Goal: Task Accomplishment & Management: Complete application form

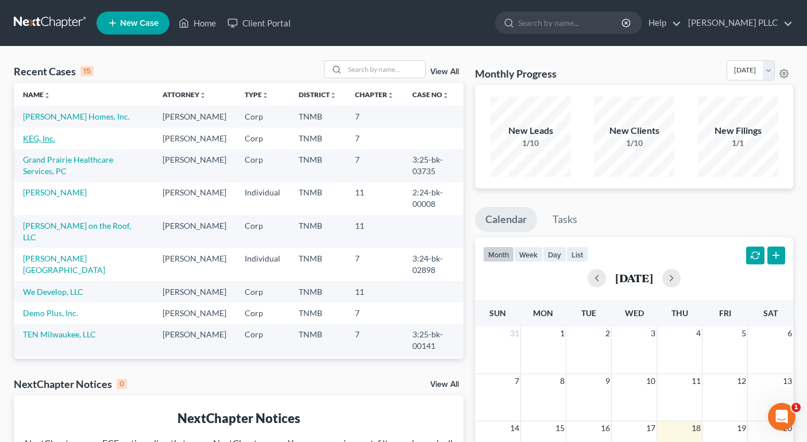
click at [41, 143] on link "KEG, Inc." at bounding box center [39, 138] width 32 height 10
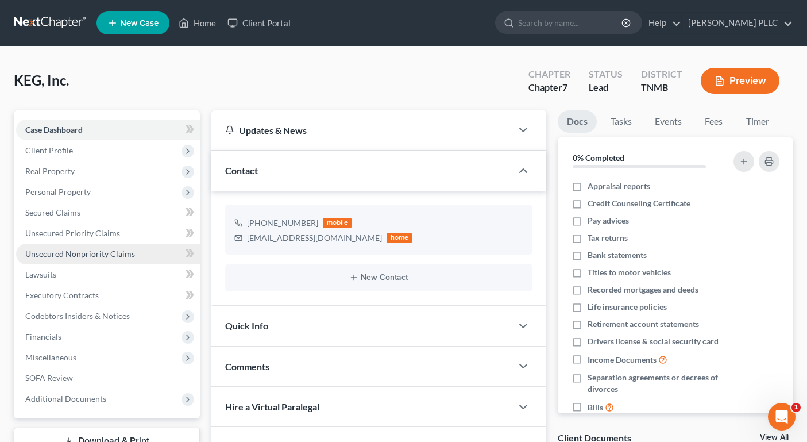
click at [107, 249] on span "Unsecured Nonpriority Claims" at bounding box center [80, 254] width 110 height 10
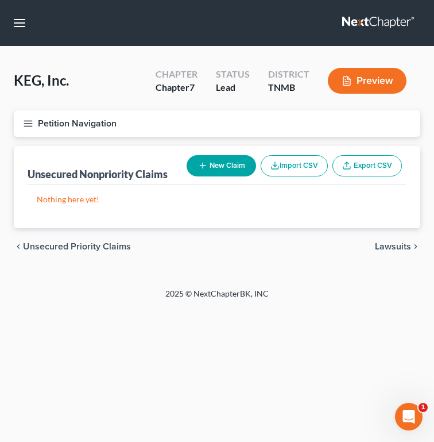
click at [202, 169] on icon "button" at bounding box center [202, 165] width 9 height 9
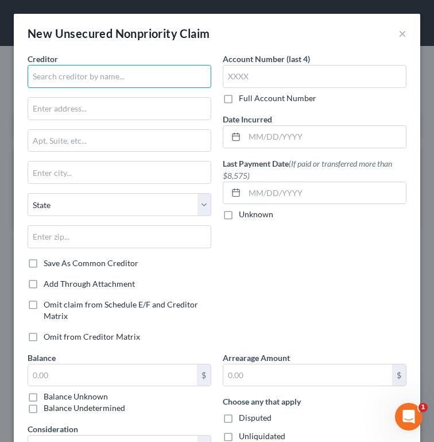
click at [90, 71] on input "text" at bounding box center [120, 76] width 184 height 23
type input "Elliot Electric Supply"
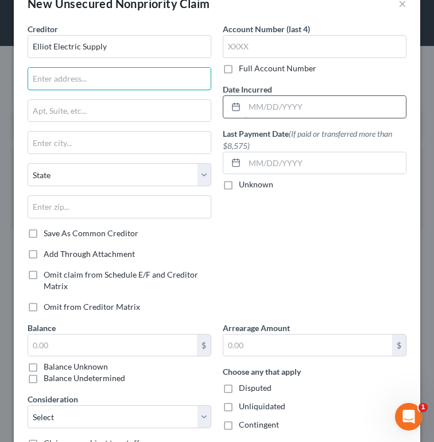
scroll to position [41, 0]
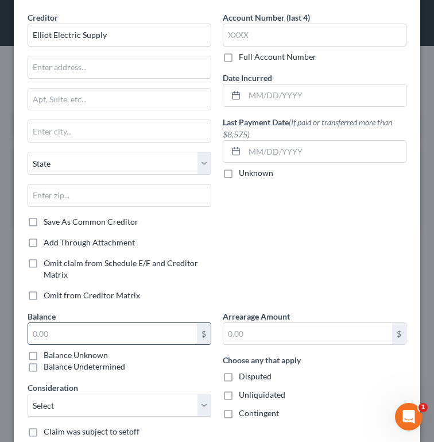
click at [132, 335] on input "text" at bounding box center [112, 334] width 169 height 22
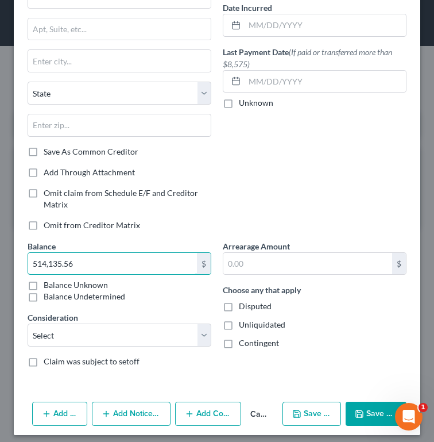
scroll to position [118, 0]
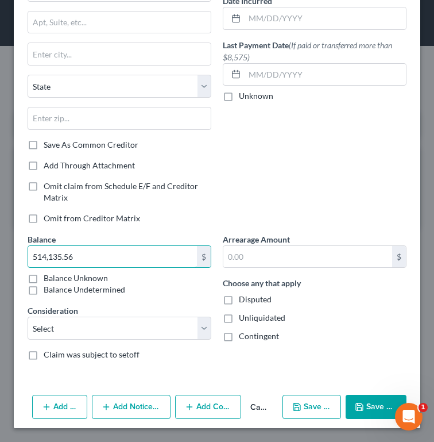
type input "514,135.56"
click at [239, 302] on label "Disputed" at bounding box center [255, 298] width 33 height 11
click at [243, 301] on input "Disputed" at bounding box center [246, 296] width 7 height 7
checkbox input "true"
click at [239, 315] on label "Unliquidated" at bounding box center [262, 317] width 47 height 11
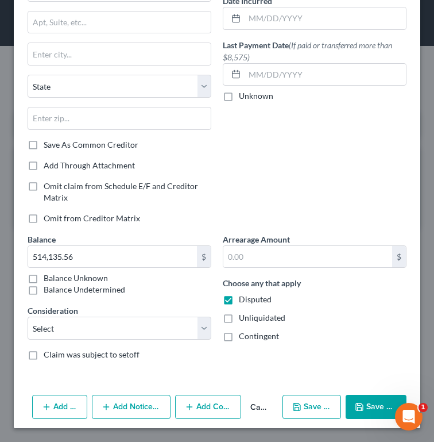
click at [243, 315] on input "Unliquidated" at bounding box center [246, 315] width 7 height 7
checkbox input "true"
click at [239, 332] on label "Contingent" at bounding box center [259, 335] width 40 height 11
click at [243, 332] on input "Contingent" at bounding box center [246, 333] width 7 height 7
checkbox input "true"
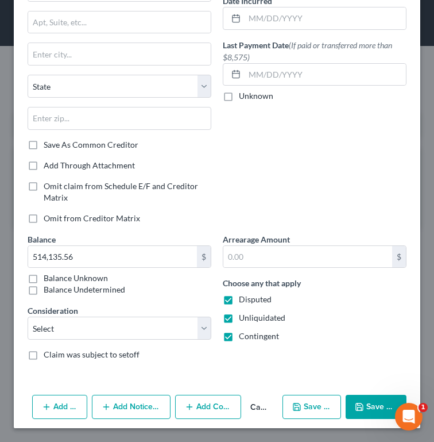
click at [372, 413] on button "Save & Close" at bounding box center [376, 406] width 61 height 24
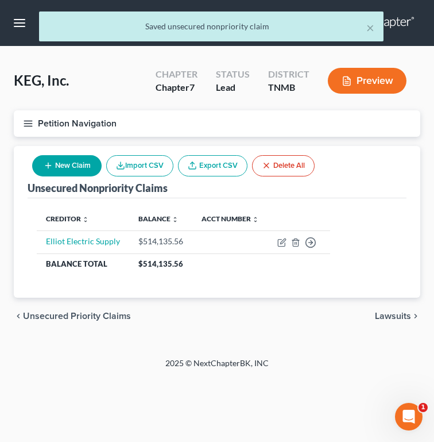
click at [78, 164] on button "New Claim" at bounding box center [66, 165] width 69 height 21
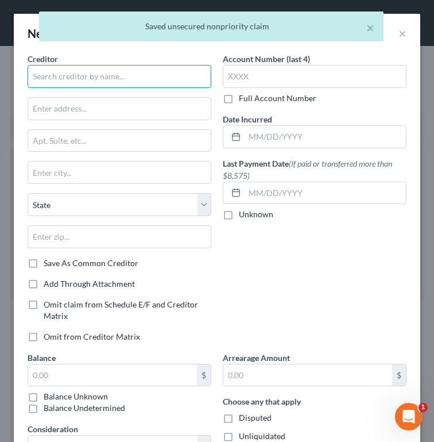
click at [105, 76] on input "text" at bounding box center [120, 76] width 184 height 23
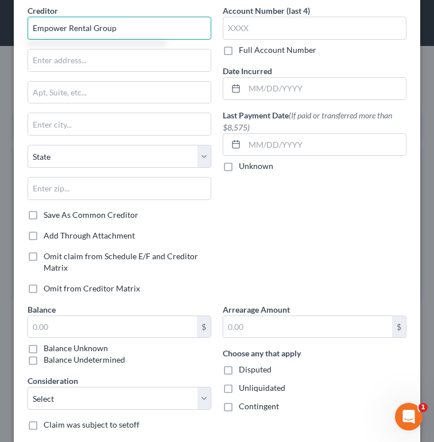
scroll to position [92, 0]
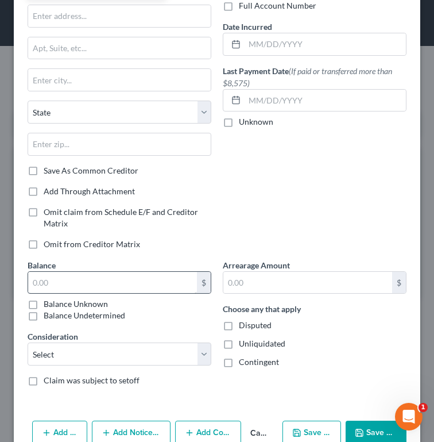
type input "Empower Rental Group"
click at [135, 281] on input "text" at bounding box center [112, 283] width 169 height 22
type input "72,413.86"
click at [239, 325] on label "Disputed" at bounding box center [255, 324] width 33 height 11
click at [243, 325] on input "Disputed" at bounding box center [246, 322] width 7 height 7
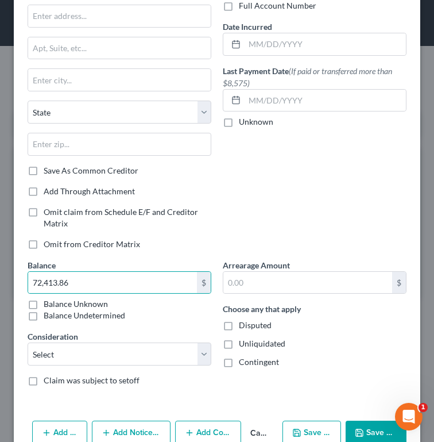
checkbox input "true"
click at [239, 341] on label "Unliquidated" at bounding box center [262, 343] width 47 height 11
click at [243, 341] on input "Unliquidated" at bounding box center [246, 341] width 7 height 7
checkbox input "true"
click at [239, 357] on label "Contingent" at bounding box center [259, 361] width 40 height 11
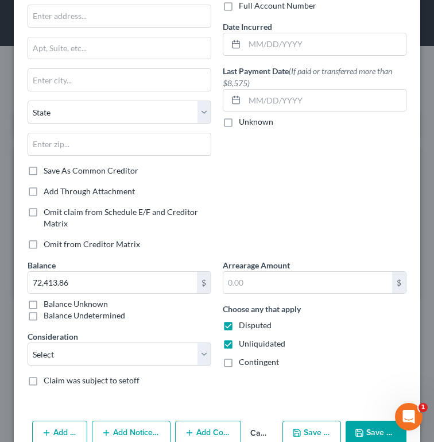
click at [243, 357] on input "Contingent" at bounding box center [246, 359] width 7 height 7
checkbox input "true"
click at [305, 431] on button "Save & New" at bounding box center [312, 432] width 59 height 24
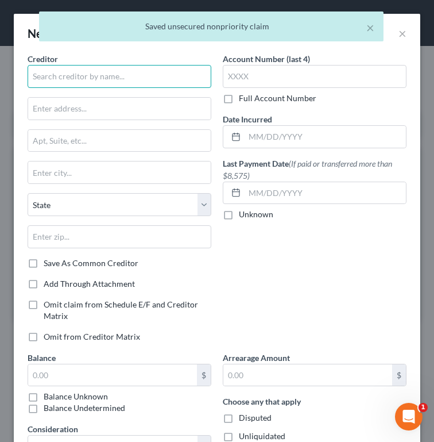
click at [84, 81] on input "text" at bounding box center [120, 76] width 184 height 23
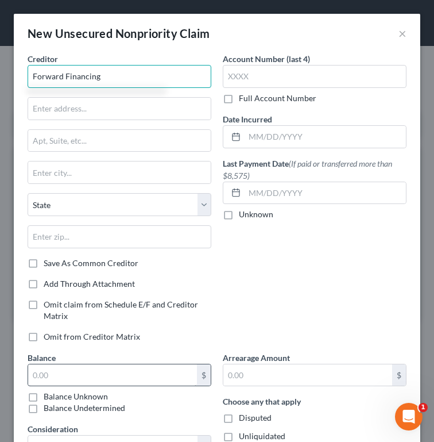
type input "Forward Financing"
click at [110, 376] on input "text" at bounding box center [112, 375] width 169 height 22
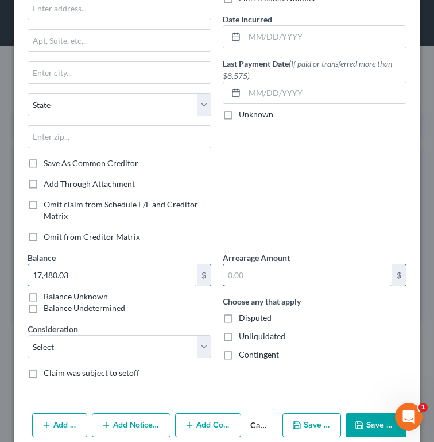
scroll to position [109, 0]
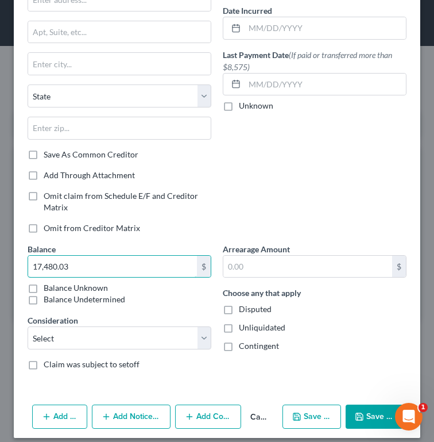
type input "17,480.03"
click at [239, 313] on label "Disputed" at bounding box center [255, 308] width 33 height 11
click at [243, 311] on input "Disputed" at bounding box center [246, 306] width 7 height 7
checkbox input "true"
click at [239, 333] on label "Unliquidated" at bounding box center [262, 327] width 47 height 11
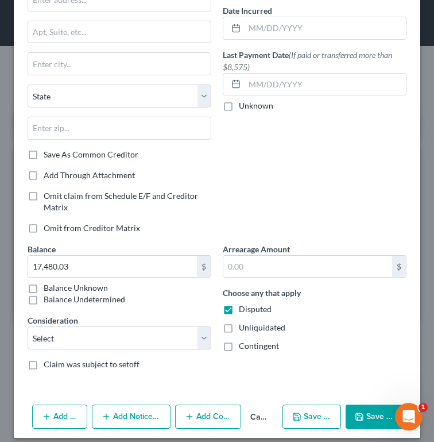
click at [243, 329] on input "Unliquidated" at bounding box center [246, 325] width 7 height 7
checkbox input "true"
click at [229, 355] on div "Arrearage Amount $ Choose any that apply Disputed Unliquidated Contingent" at bounding box center [314, 311] width 195 height 137
click at [239, 349] on label "Contingent" at bounding box center [259, 345] width 40 height 11
click at [243, 347] on input "Contingent" at bounding box center [246, 343] width 7 height 7
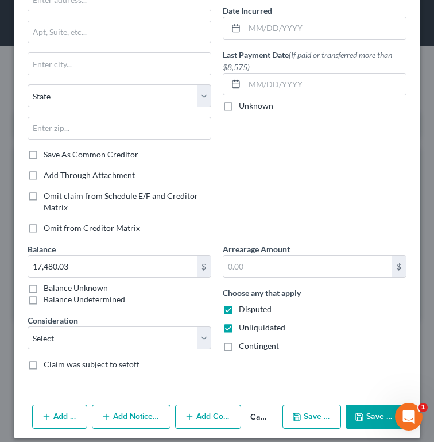
checkbox input "true"
click at [378, 415] on button "Save & Close" at bounding box center [376, 416] width 61 height 24
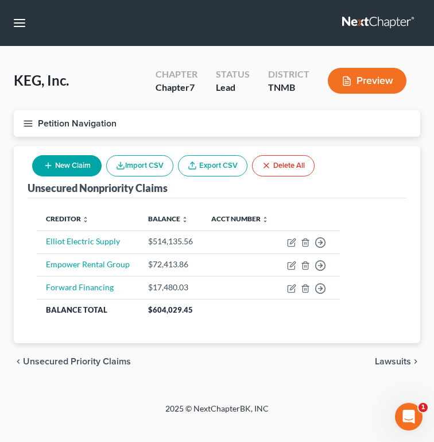
click at [67, 167] on button "New Claim" at bounding box center [66, 165] width 69 height 21
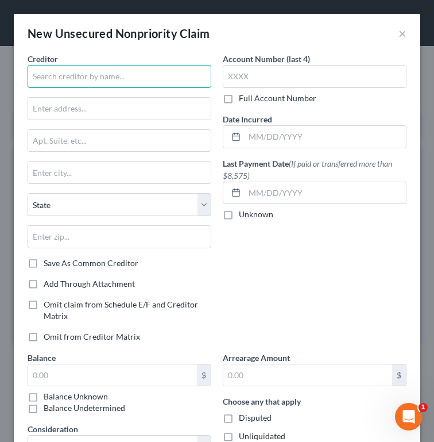
click at [51, 78] on input "text" at bounding box center [120, 76] width 184 height 23
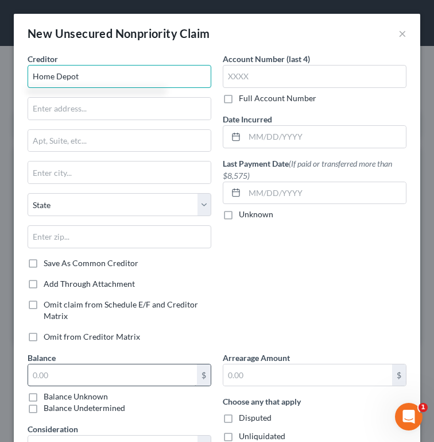
type input "Home Depot"
click at [67, 377] on input "text" at bounding box center [112, 375] width 169 height 22
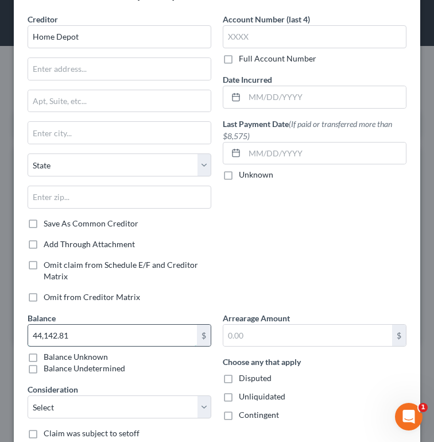
scroll to position [77, 0]
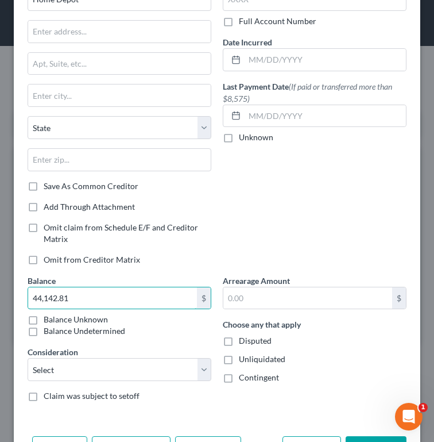
type input "44,142.81"
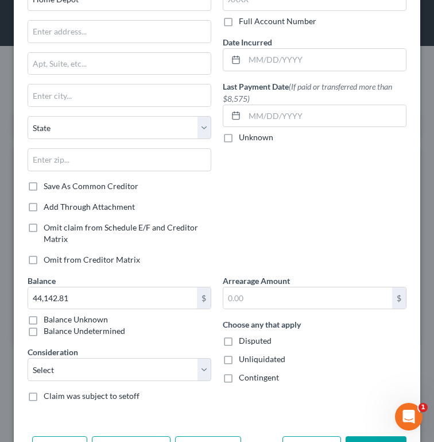
click at [239, 343] on label "Disputed" at bounding box center [255, 340] width 33 height 11
click at [243, 342] on input "Disputed" at bounding box center [246, 338] width 7 height 7
checkbox input "true"
click at [239, 362] on label "Unliquidated" at bounding box center [262, 358] width 47 height 11
click at [243, 361] on input "Unliquidated" at bounding box center [246, 356] width 7 height 7
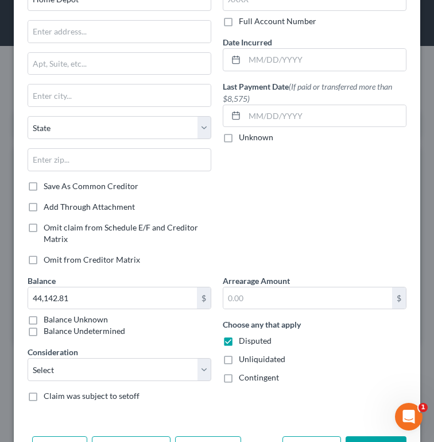
checkbox input "true"
click at [239, 379] on label "Contingent" at bounding box center [259, 377] width 40 height 11
click at [243, 379] on input "Contingent" at bounding box center [246, 375] width 7 height 7
checkbox input "true"
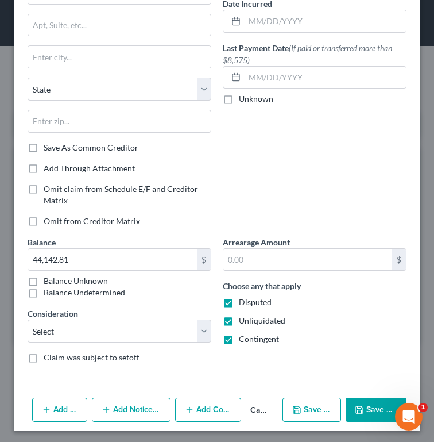
scroll to position [118, 0]
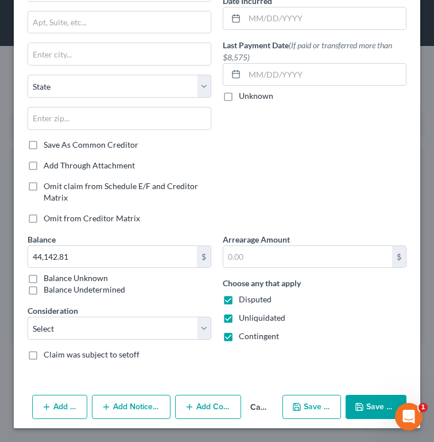
click at [317, 406] on button "Save & New" at bounding box center [312, 406] width 59 height 24
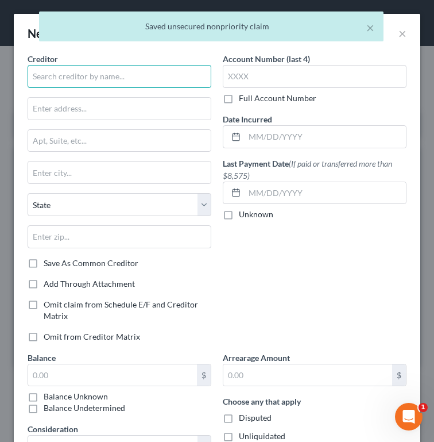
click at [54, 78] on input "text" at bounding box center [120, 76] width 184 height 23
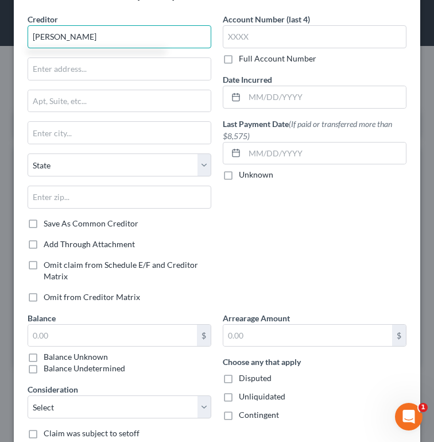
scroll to position [56, 0]
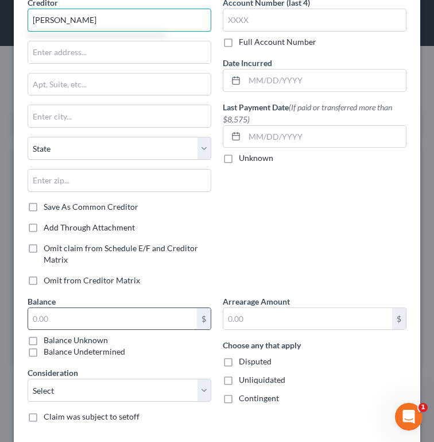
type input "[PERSON_NAME]"
click at [84, 320] on input "text" at bounding box center [112, 319] width 169 height 22
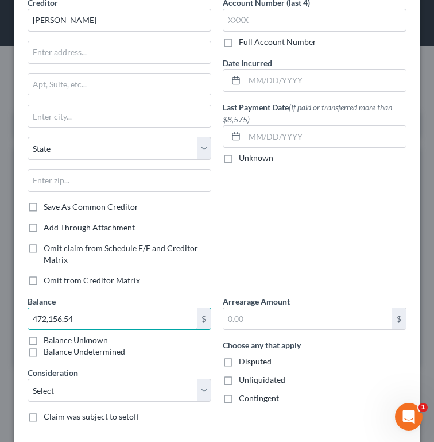
type input "472,156.54"
click at [239, 365] on label "Disputed" at bounding box center [255, 360] width 33 height 11
click at [243, 363] on input "Disputed" at bounding box center [246, 358] width 7 height 7
checkbox input "true"
click at [239, 385] on label "Unliquidated" at bounding box center [262, 379] width 47 height 11
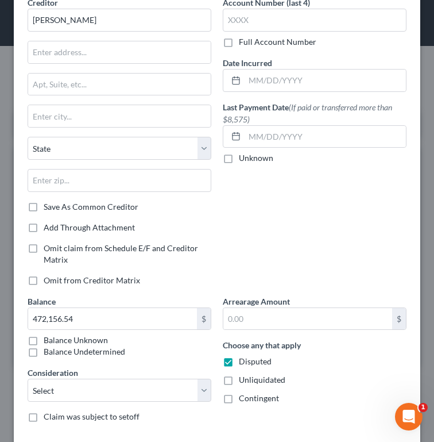
click at [243, 381] on input "Unliquidated" at bounding box center [246, 377] width 7 height 7
checkbox input "true"
click at [239, 404] on label "Contingent" at bounding box center [259, 397] width 40 height 11
click at [243, 400] on input "Contingent" at bounding box center [246, 395] width 7 height 7
checkbox input "true"
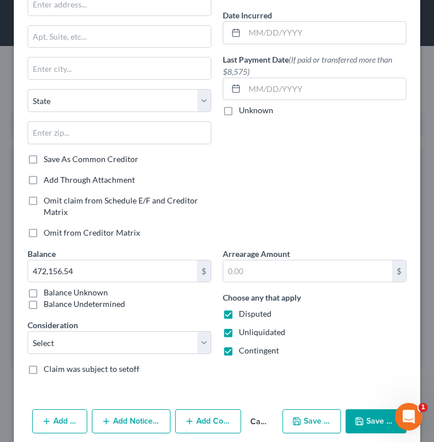
scroll to position [118, 0]
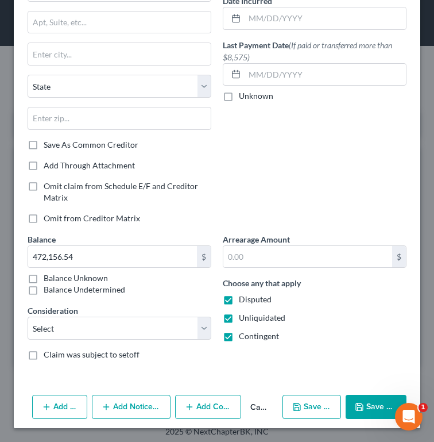
click at [307, 414] on button "Save & New" at bounding box center [312, 406] width 59 height 24
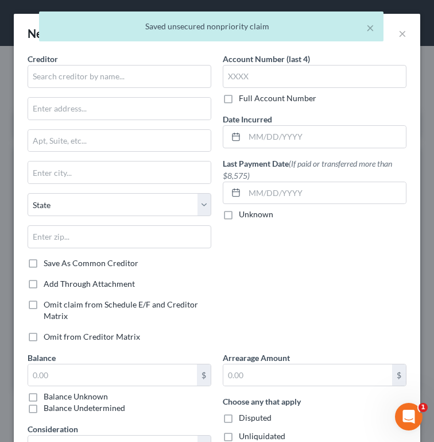
click at [403, 36] on div "× Saved unsecured nonpriority claim" at bounding box center [211, 29] width 434 height 36
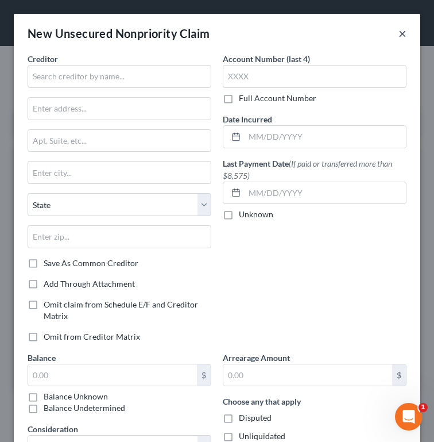
click at [403, 33] on button "×" at bounding box center [403, 33] width 8 height 14
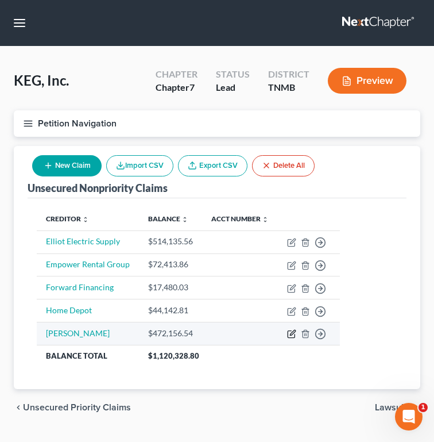
click at [290, 335] on icon "button" at bounding box center [292, 332] width 5 height 5
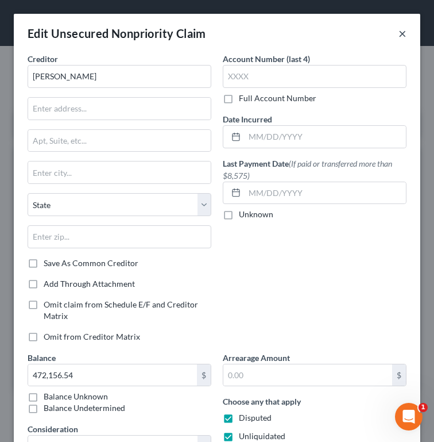
click at [399, 31] on button "×" at bounding box center [403, 33] width 8 height 14
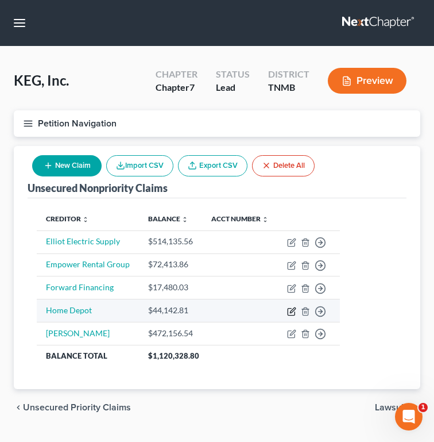
click at [290, 312] on icon "button" at bounding box center [291, 311] width 9 height 9
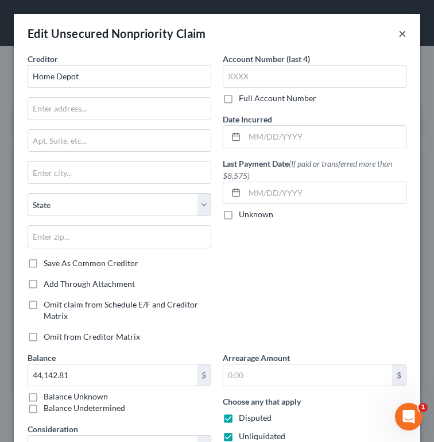
click at [405, 30] on button "×" at bounding box center [403, 33] width 8 height 14
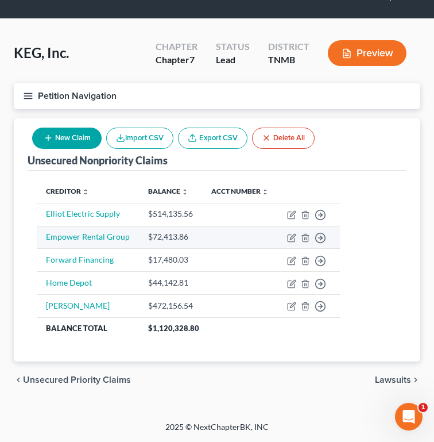
scroll to position [28, 0]
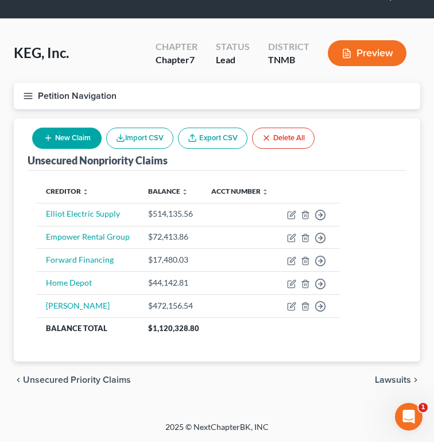
click at [80, 138] on button "New Claim" at bounding box center [66, 137] width 69 height 21
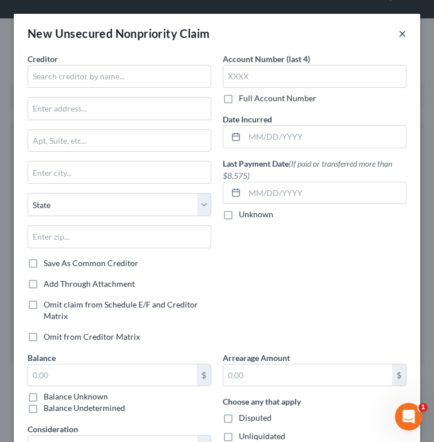
click at [400, 35] on button "×" at bounding box center [403, 33] width 8 height 14
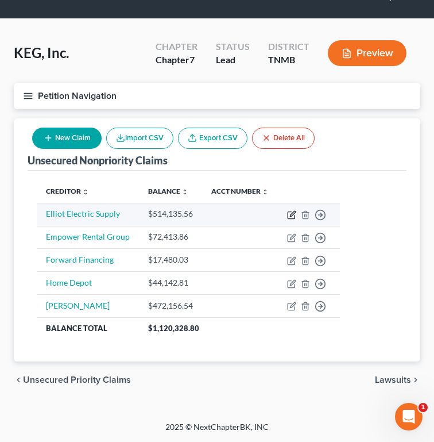
click at [292, 216] on icon "button" at bounding box center [291, 214] width 9 height 9
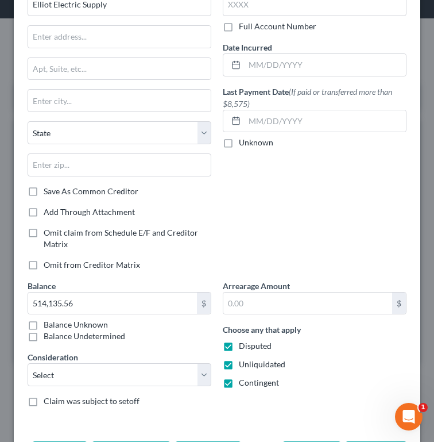
scroll to position [88, 0]
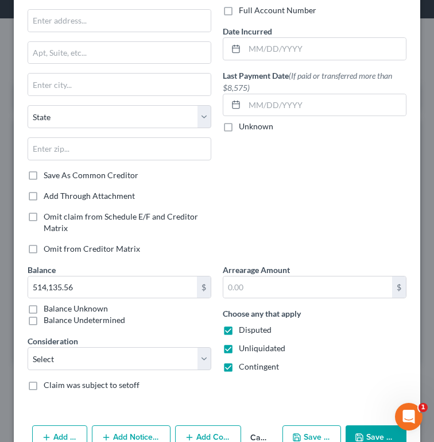
click at [239, 329] on label "Disputed" at bounding box center [255, 329] width 33 height 11
click at [243, 329] on input "Disputed" at bounding box center [246, 327] width 7 height 7
checkbox input "false"
click at [239, 348] on label "Unliquidated" at bounding box center [262, 347] width 47 height 11
click at [243, 348] on input "Unliquidated" at bounding box center [246, 345] width 7 height 7
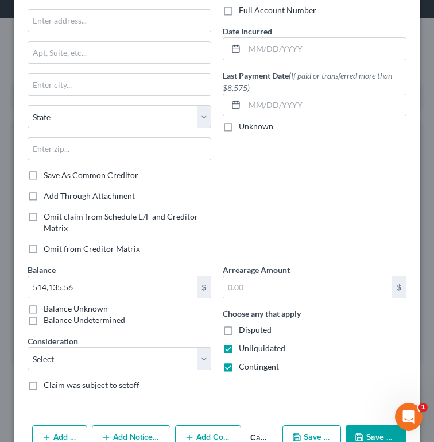
checkbox input "false"
click at [239, 361] on label "Contingent" at bounding box center [259, 366] width 40 height 11
click at [243, 361] on input "Contingent" at bounding box center [246, 364] width 7 height 7
checkbox input "false"
click at [361, 431] on button "Save & Close" at bounding box center [376, 437] width 61 height 24
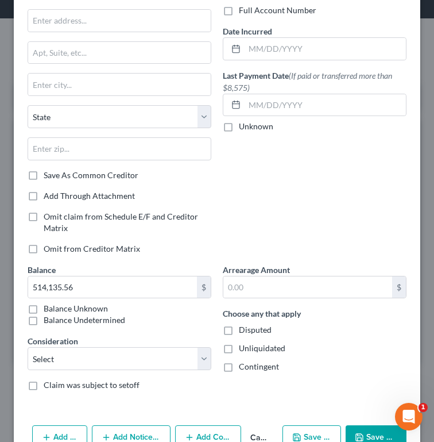
type input "0"
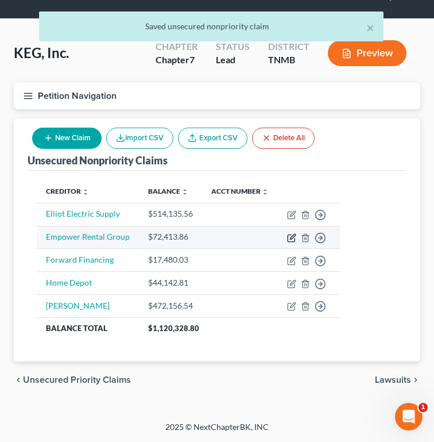
click at [292, 235] on icon "button" at bounding box center [291, 237] width 9 height 9
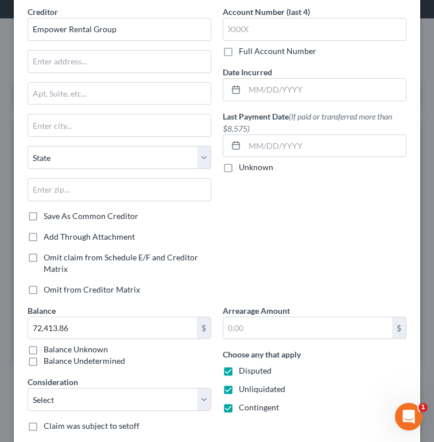
scroll to position [59, 0]
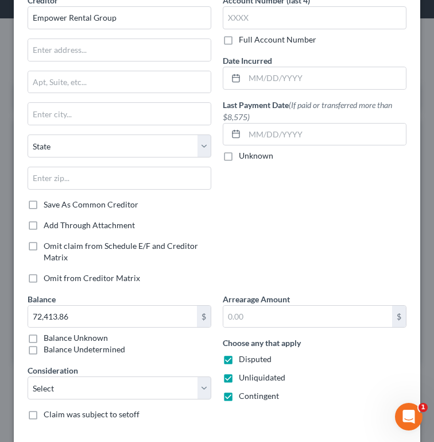
click at [239, 353] on label "Disputed" at bounding box center [255, 358] width 33 height 11
click at [243, 353] on input "Disputed" at bounding box center [246, 356] width 7 height 7
checkbox input "false"
click at [239, 380] on label "Unliquidated" at bounding box center [262, 377] width 47 height 11
click at [243, 379] on input "Unliquidated" at bounding box center [246, 375] width 7 height 7
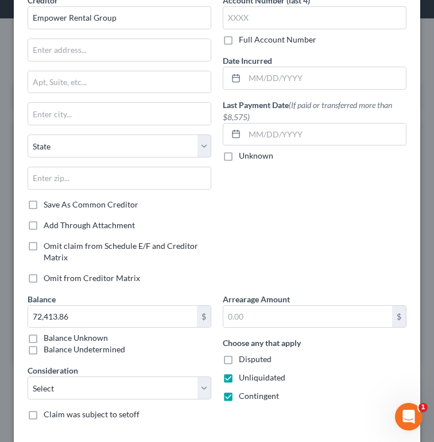
checkbox input "false"
click at [239, 390] on label "Contingent" at bounding box center [259, 395] width 40 height 11
click at [243, 390] on input "Contingent" at bounding box center [246, 393] width 7 height 7
checkbox input "false"
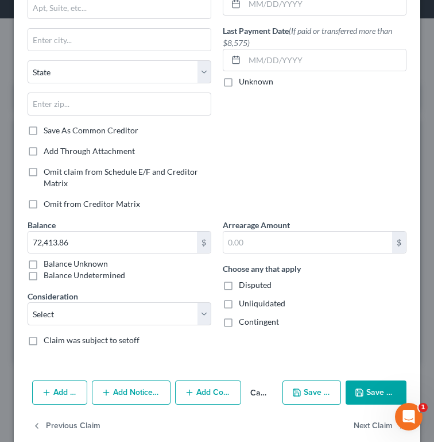
scroll to position [151, 0]
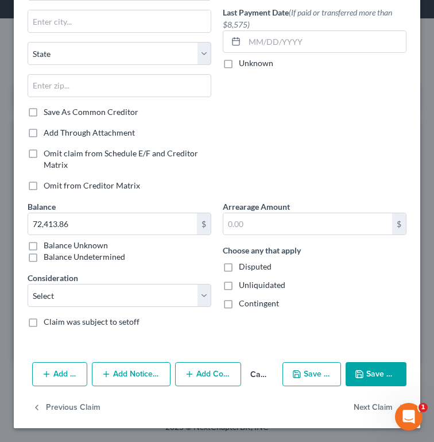
click at [380, 374] on button "Save & Close" at bounding box center [376, 374] width 61 height 24
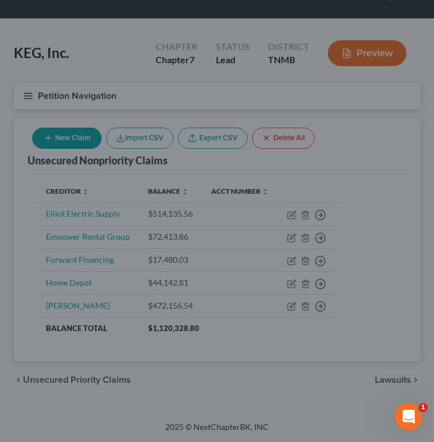
type input "0"
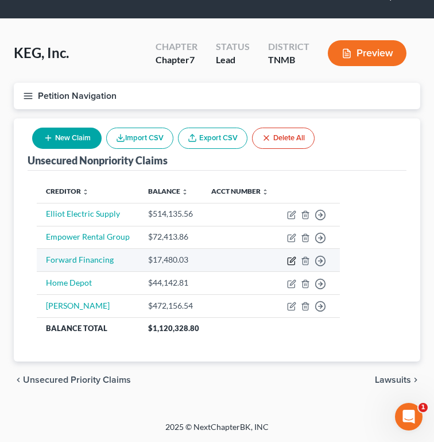
click at [288, 260] on icon "button" at bounding box center [291, 260] width 9 height 9
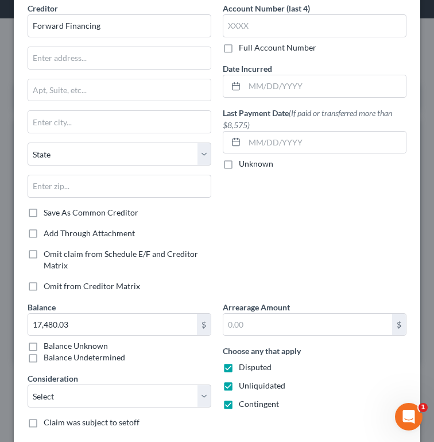
scroll to position [75, 0]
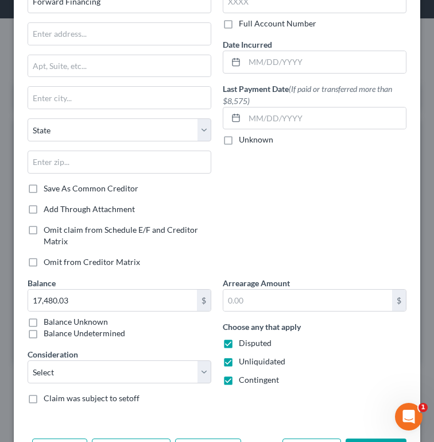
click at [239, 349] on label "Disputed" at bounding box center [255, 342] width 33 height 11
click at [243, 345] on input "Disputed" at bounding box center [246, 340] width 7 height 7
checkbox input "false"
click at [239, 366] on label "Unliquidated" at bounding box center [262, 360] width 47 height 11
click at [243, 363] on input "Unliquidated" at bounding box center [246, 358] width 7 height 7
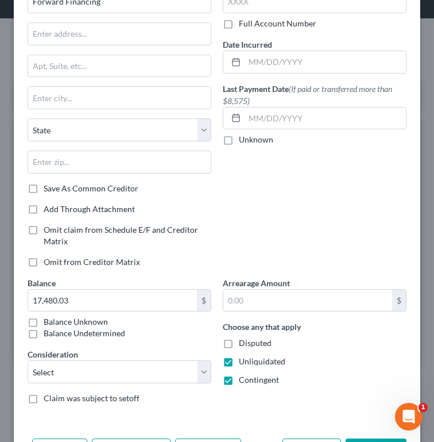
checkbox input "false"
click at [239, 384] on label "Contingent" at bounding box center [259, 379] width 40 height 11
click at [243, 381] on input "Contingent" at bounding box center [246, 377] width 7 height 7
checkbox input "false"
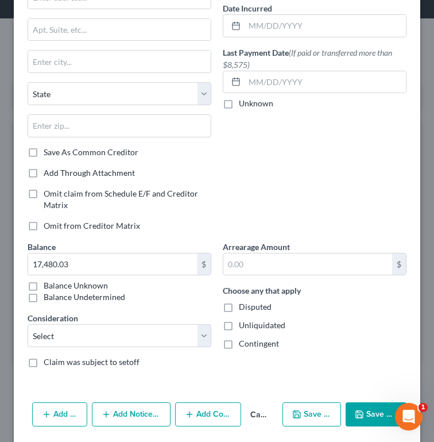
scroll to position [151, 0]
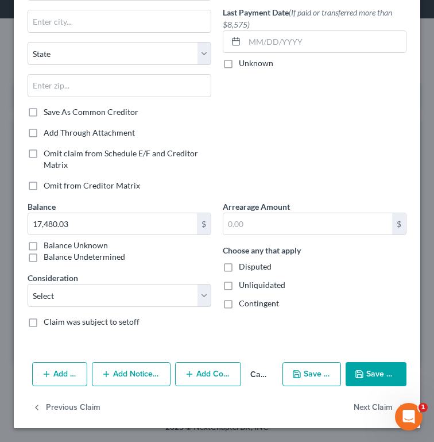
click at [322, 373] on button "Save & New" at bounding box center [312, 374] width 59 height 24
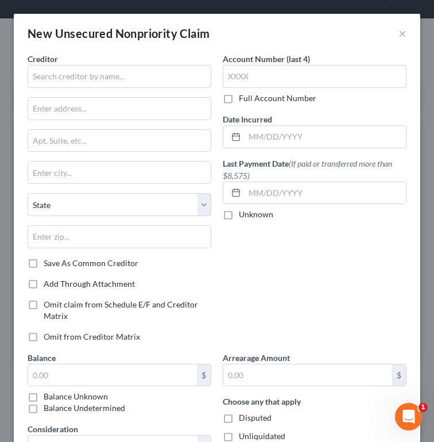
type input "0"
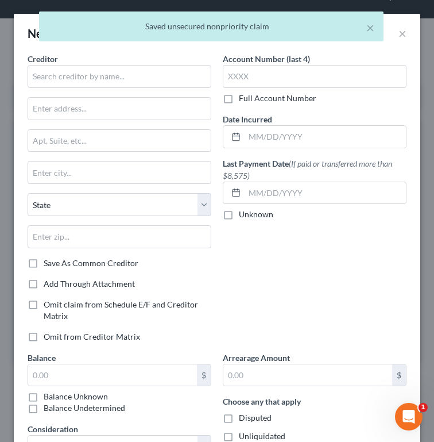
click at [405, 33] on div "× Saved unsecured nonpriority claim" at bounding box center [211, 29] width 434 height 36
click at [400, 32] on div "× Saved unsecured nonpriority claim" at bounding box center [211, 29] width 434 height 36
click at [366, 25] on button "×" at bounding box center [370, 28] width 8 height 14
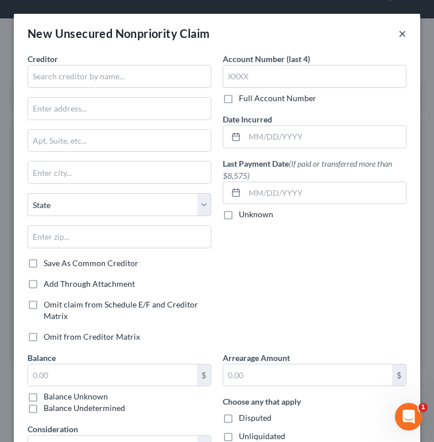
click at [400, 36] on button "×" at bounding box center [403, 33] width 8 height 14
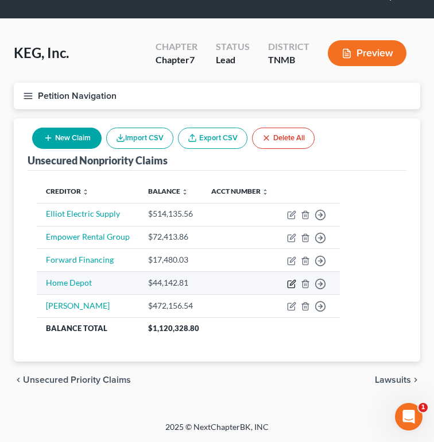
click at [291, 283] on icon "button" at bounding box center [292, 282] width 5 height 5
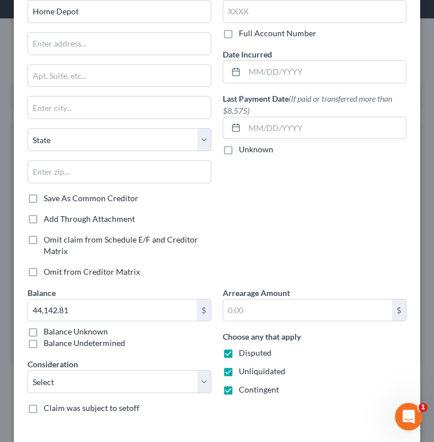
scroll to position [100, 0]
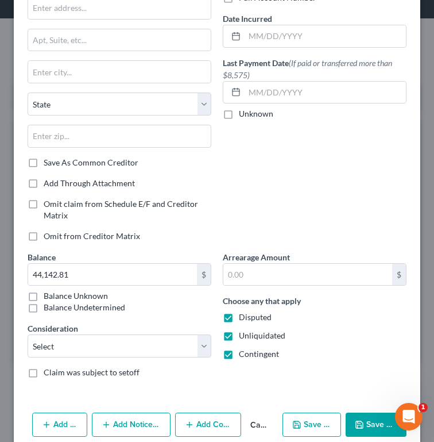
click at [239, 317] on label "Disputed" at bounding box center [255, 316] width 33 height 11
click at [243, 317] on input "Disputed" at bounding box center [246, 314] width 7 height 7
checkbox input "false"
click at [239, 335] on label "Unliquidated" at bounding box center [262, 335] width 47 height 11
click at [243, 335] on input "Unliquidated" at bounding box center [246, 333] width 7 height 7
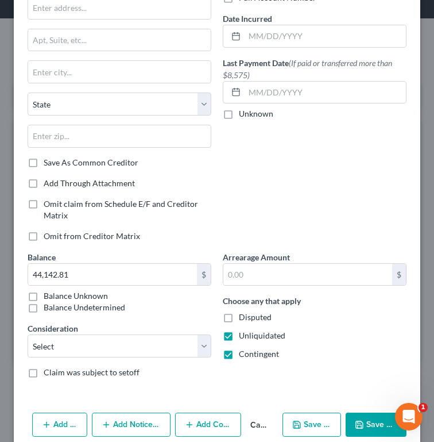
checkbox input "false"
click at [239, 353] on label "Contingent" at bounding box center [259, 353] width 40 height 11
click at [243, 353] on input "Contingent" at bounding box center [246, 351] width 7 height 7
checkbox input "false"
click at [369, 424] on button "Save & Close" at bounding box center [376, 424] width 61 height 24
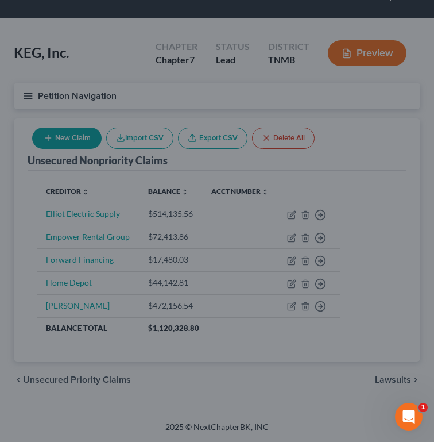
type input "0"
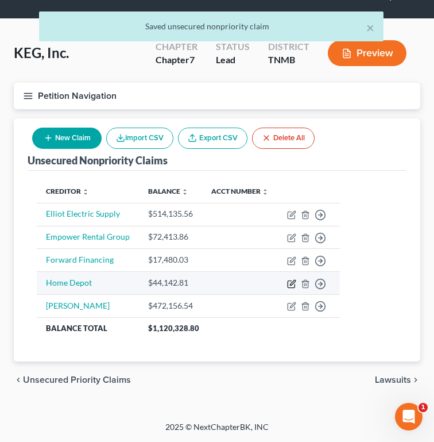
click at [288, 285] on icon "button" at bounding box center [291, 283] width 9 height 9
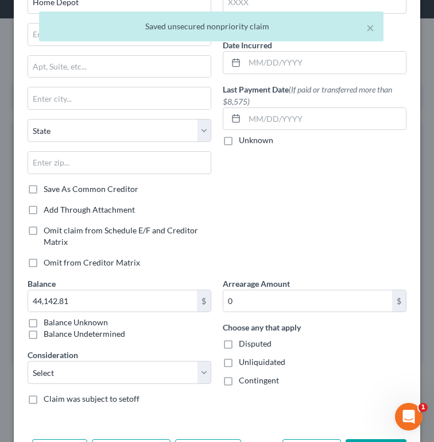
scroll to position [151, 0]
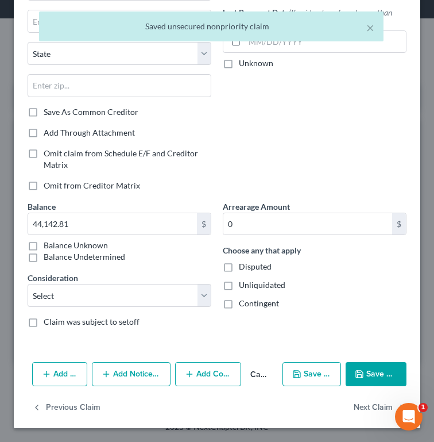
click at [367, 374] on button "Save & Close" at bounding box center [376, 374] width 61 height 24
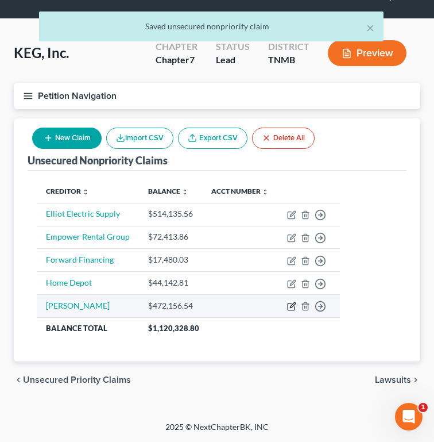
click at [289, 306] on icon "button" at bounding box center [291, 305] width 9 height 9
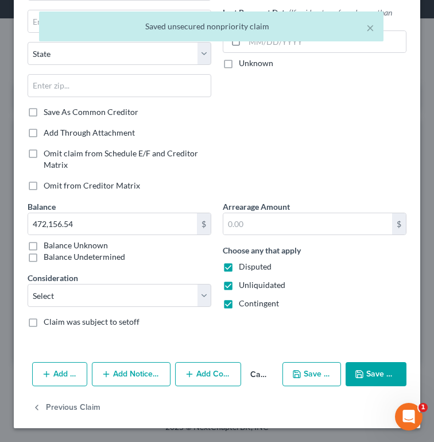
click at [239, 304] on label "Contingent" at bounding box center [259, 302] width 40 height 11
click at [243, 304] on input "Contingent" at bounding box center [246, 300] width 7 height 7
checkbox input "false"
click at [239, 288] on label "Unliquidated" at bounding box center [262, 284] width 47 height 11
click at [243, 287] on input "Unliquidated" at bounding box center [246, 282] width 7 height 7
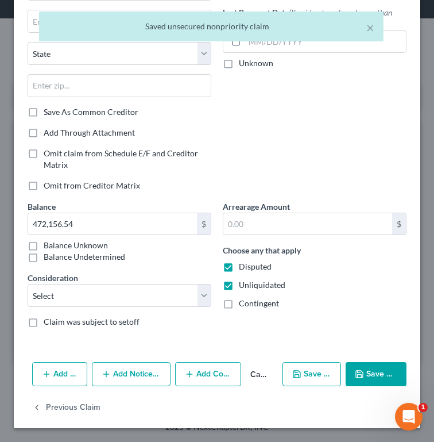
checkbox input "false"
click at [239, 267] on label "Disputed" at bounding box center [255, 266] width 33 height 11
click at [243, 267] on input "Disputed" at bounding box center [246, 264] width 7 height 7
checkbox input "false"
click at [368, 376] on button "Save & Close" at bounding box center [376, 374] width 61 height 24
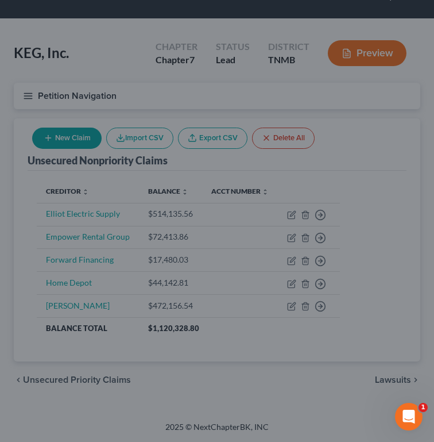
type input "0"
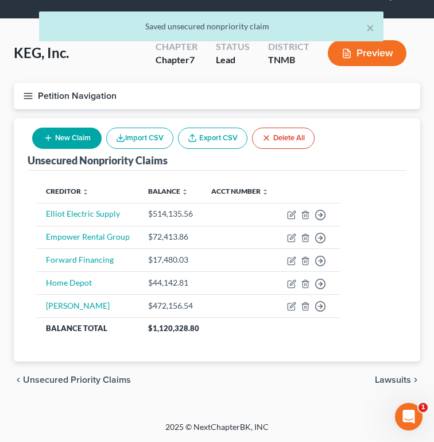
click at [61, 128] on button "New Claim" at bounding box center [66, 137] width 69 height 21
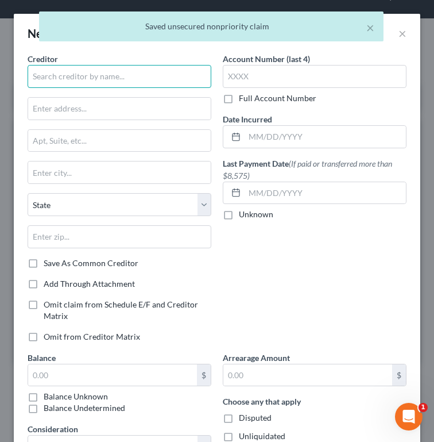
click at [67, 80] on input "text" at bounding box center [120, 76] width 184 height 23
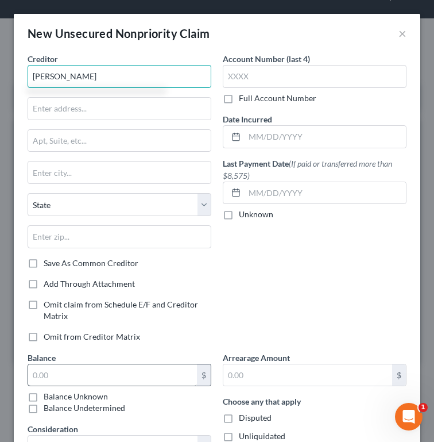
type input "[PERSON_NAME]"
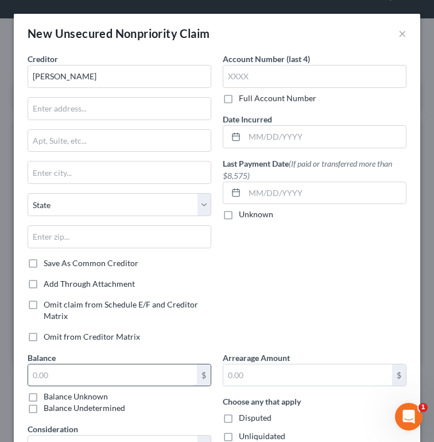
click at [99, 383] on input "text" at bounding box center [112, 375] width 169 height 22
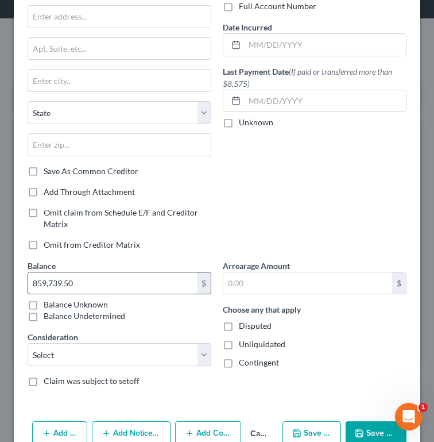
scroll to position [118, 0]
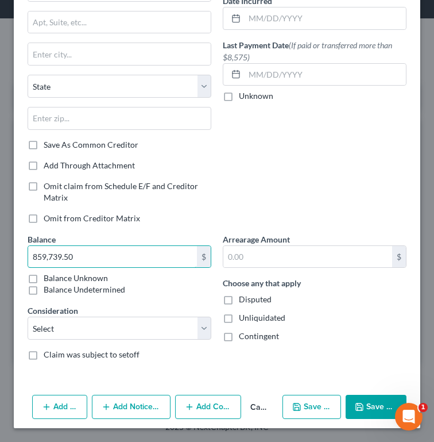
type input "859,739.50"
click at [239, 300] on label "Disputed" at bounding box center [255, 298] width 33 height 11
click at [243, 300] on input "Disputed" at bounding box center [246, 296] width 7 height 7
checkbox input "true"
click at [239, 317] on label "Unliquidated" at bounding box center [262, 317] width 47 height 11
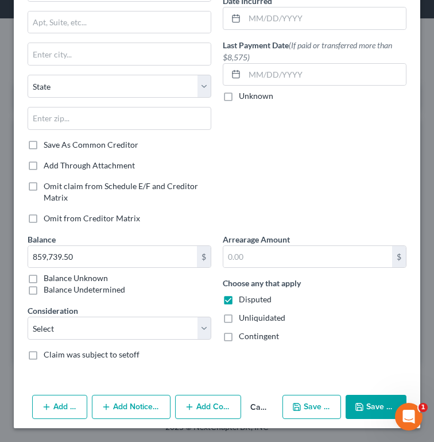
click at [243, 317] on input "Unliquidated" at bounding box center [246, 315] width 7 height 7
checkbox input "true"
click at [239, 335] on label "Contingent" at bounding box center [259, 335] width 40 height 11
click at [243, 335] on input "Contingent" at bounding box center [246, 333] width 7 height 7
checkbox input "true"
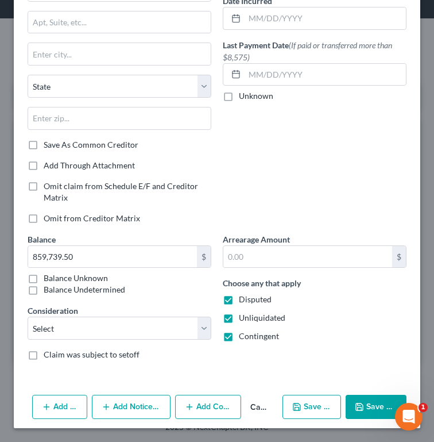
click at [323, 406] on button "Save & New" at bounding box center [312, 406] width 59 height 24
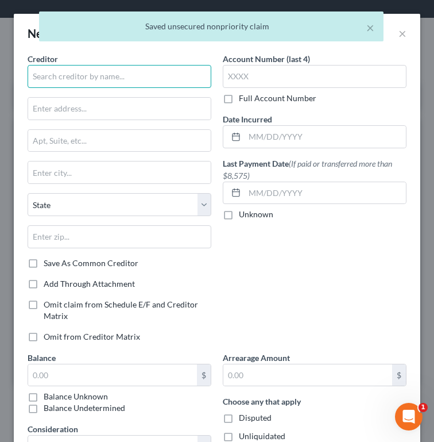
click at [140, 75] on input "text" at bounding box center [120, 76] width 184 height 23
type input "1"
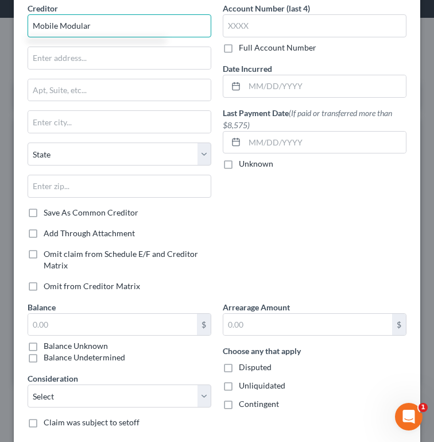
scroll to position [107, 0]
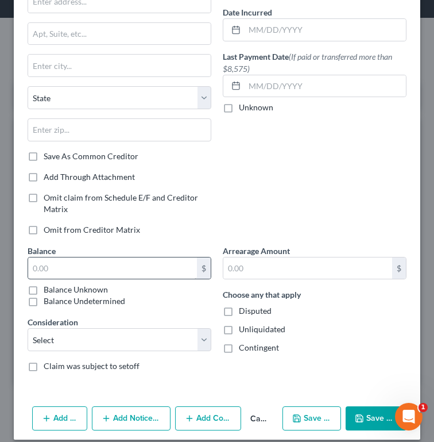
type input "Mobile Modular"
click at [90, 262] on input "text" at bounding box center [112, 268] width 169 height 22
type input "1,375.16"
click at [239, 311] on label "Disputed" at bounding box center [255, 310] width 33 height 11
click at [243, 311] on input "Disputed" at bounding box center [246, 308] width 7 height 7
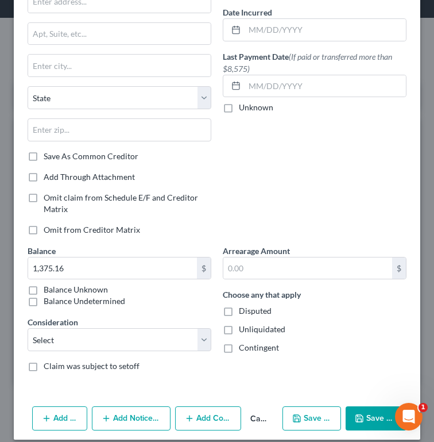
checkbox input "true"
click at [239, 331] on label "Unliquidated" at bounding box center [262, 328] width 47 height 11
click at [243, 331] on input "Unliquidated" at bounding box center [246, 326] width 7 height 7
checkbox input "true"
click at [239, 348] on label "Contingent" at bounding box center [259, 347] width 40 height 11
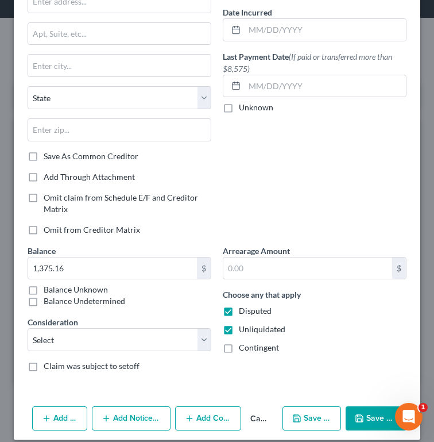
click at [243, 348] on input "Contingent" at bounding box center [246, 345] width 7 height 7
checkbox input "true"
click at [307, 419] on button "Save & New" at bounding box center [312, 418] width 59 height 24
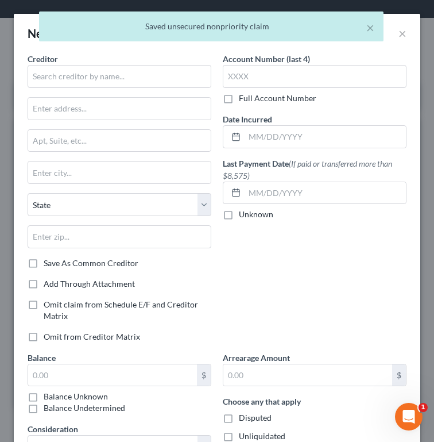
click at [409, 31] on div "× Saved unsecured nonpriority claim" at bounding box center [211, 29] width 434 height 36
click at [396, 34] on div "× Saved unsecured nonpriority claim" at bounding box center [211, 29] width 434 height 36
click at [404, 32] on div "× Saved unsecured nonpriority claim" at bounding box center [211, 29] width 434 height 36
click at [373, 28] on button "×" at bounding box center [370, 28] width 8 height 14
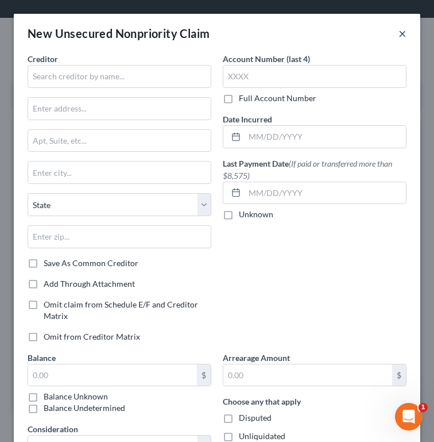
click at [401, 33] on button "×" at bounding box center [403, 33] width 8 height 14
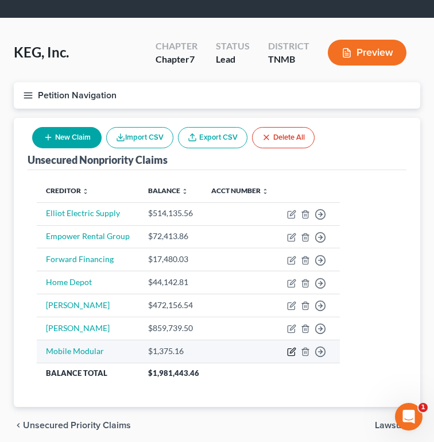
click at [291, 353] on icon "button" at bounding box center [291, 351] width 9 height 9
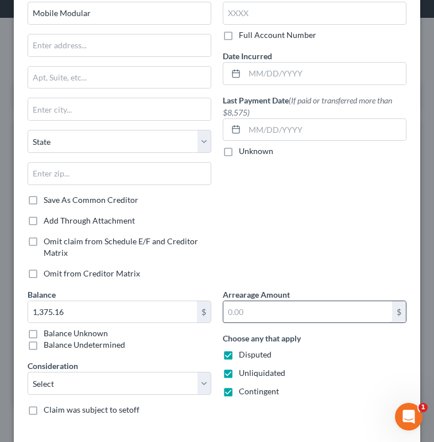
scroll to position [95, 0]
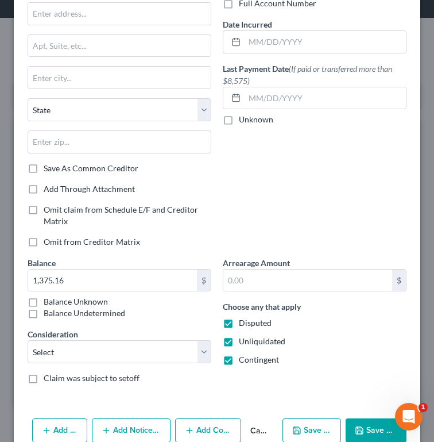
click at [239, 360] on label "Contingent" at bounding box center [259, 359] width 40 height 11
click at [243, 360] on input "Contingent" at bounding box center [246, 357] width 7 height 7
checkbox input "false"
click at [239, 346] on label "Unliquidated" at bounding box center [262, 340] width 47 height 11
click at [243, 343] on input "Unliquidated" at bounding box center [246, 338] width 7 height 7
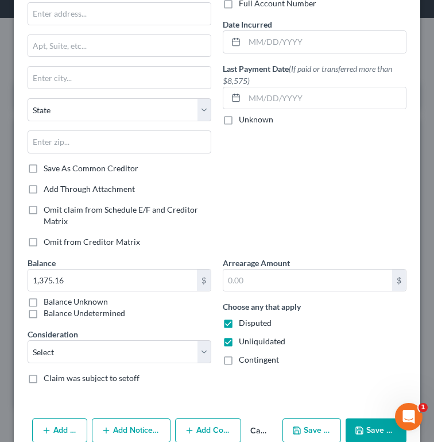
checkbox input "false"
click at [239, 324] on label "Disputed" at bounding box center [255, 322] width 33 height 11
click at [243, 324] on input "Disputed" at bounding box center [246, 320] width 7 height 7
checkbox input "false"
click at [362, 426] on icon "button" at bounding box center [359, 429] width 9 height 9
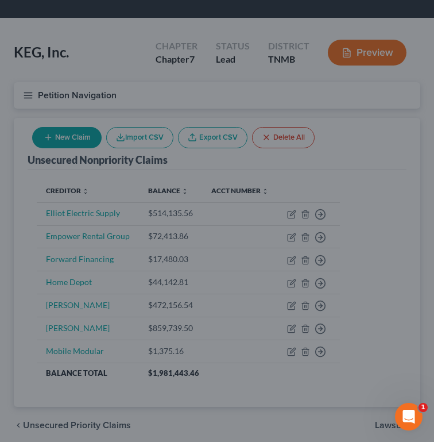
type input "0"
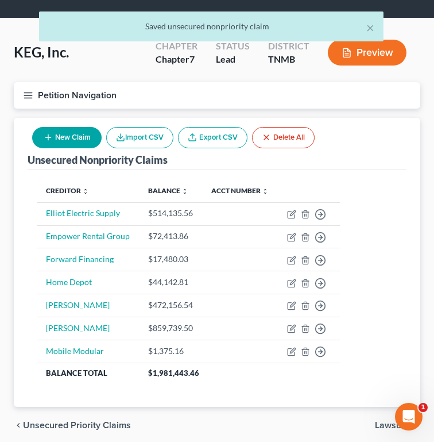
click at [69, 138] on button "New Claim" at bounding box center [66, 137] width 69 height 21
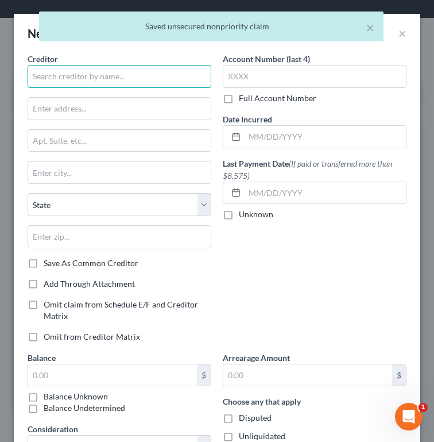
click at [107, 76] on input "text" at bounding box center [120, 76] width 184 height 23
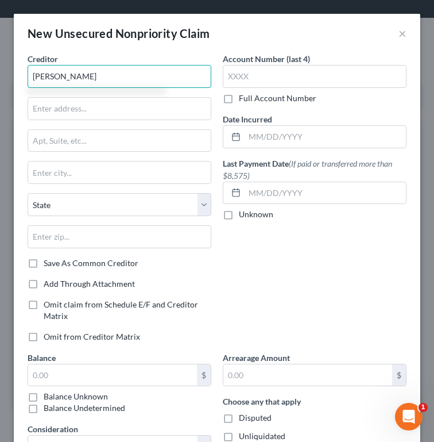
type input "[PERSON_NAME]"
click at [81, 388] on div "$ Balance Unknown Balance Undetermined" at bounding box center [120, 388] width 184 height 51
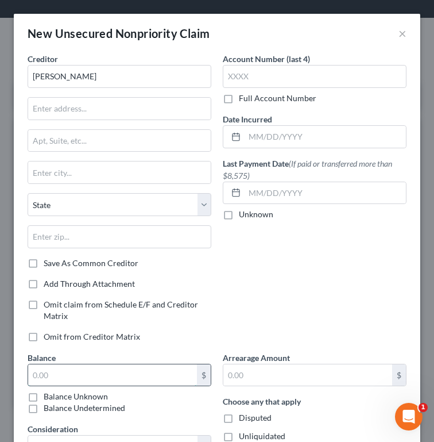
click at [87, 374] on input "text" at bounding box center [112, 375] width 169 height 22
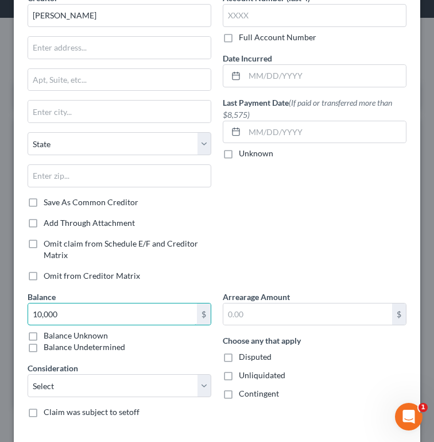
scroll to position [104, 0]
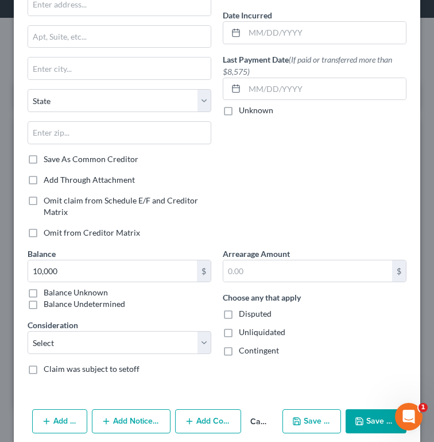
click at [310, 419] on button "Save & New" at bounding box center [312, 421] width 59 height 24
type input "10,000.00"
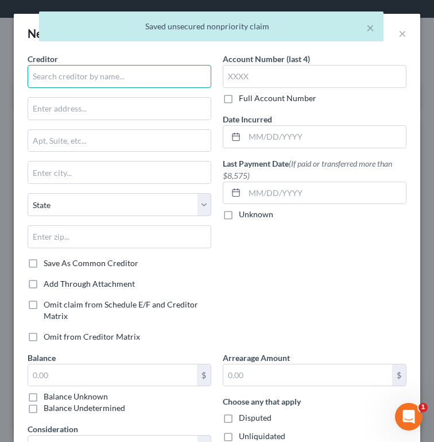
click at [110, 80] on input "text" at bounding box center [120, 76] width 184 height 23
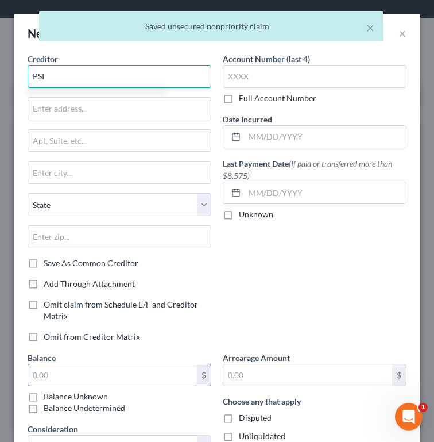
type input "PSI"
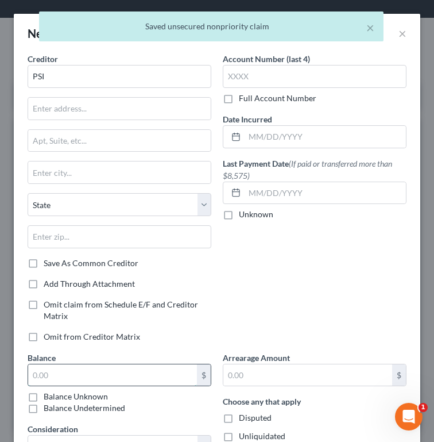
click at [96, 369] on input "text" at bounding box center [112, 375] width 169 height 22
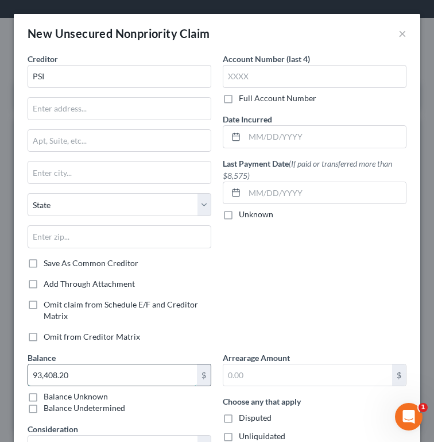
scroll to position [118, 0]
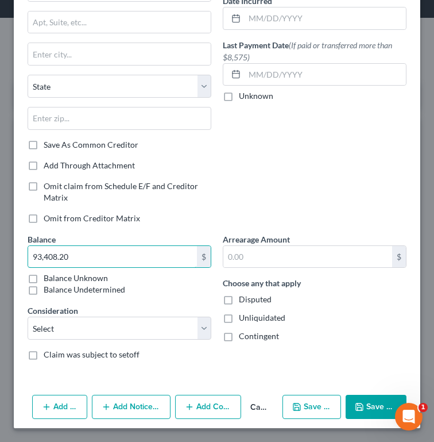
type input "93,408.20"
click at [319, 399] on button "Save & New" at bounding box center [312, 406] width 59 height 24
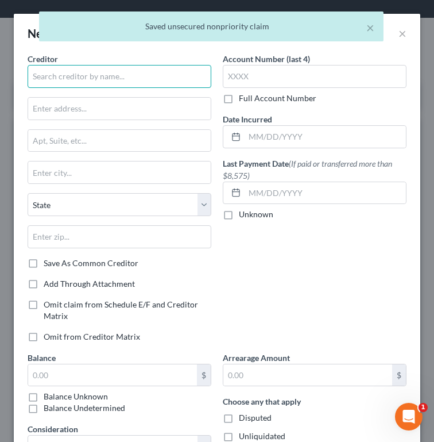
click at [119, 80] on input "text" at bounding box center [120, 76] width 184 height 23
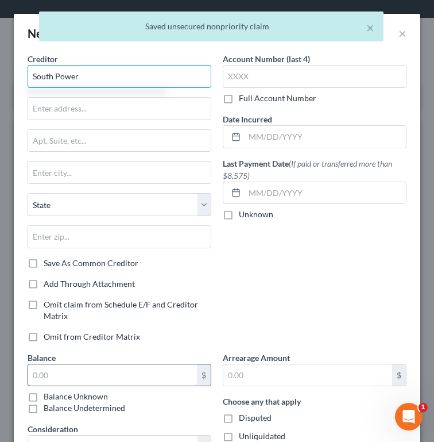
type input "South Power"
click at [130, 375] on input "text" at bounding box center [112, 375] width 169 height 22
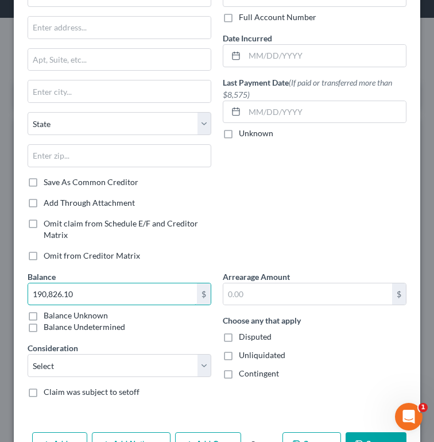
scroll to position [98, 0]
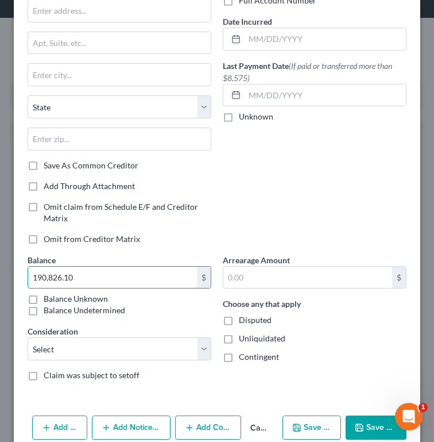
type input "190,826.10"
click at [299, 424] on icon "button" at bounding box center [296, 427] width 9 height 9
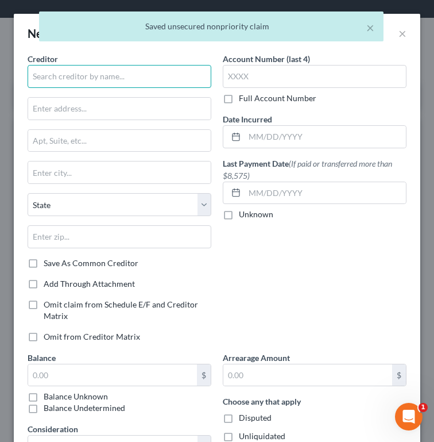
click at [121, 82] on input "text" at bounding box center [120, 76] width 184 height 23
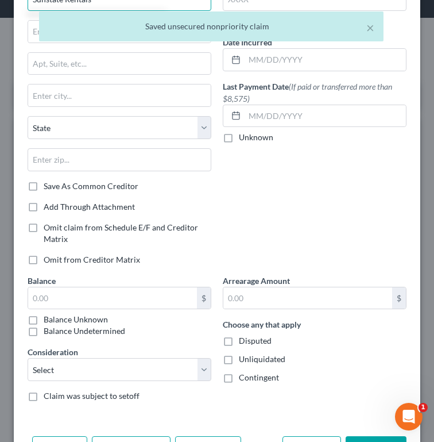
scroll to position [103, 0]
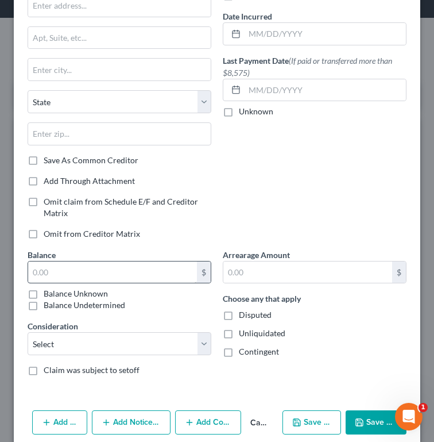
type input "Sunstate Rentals"
click at [100, 266] on input "text" at bounding box center [112, 272] width 169 height 22
type input "17,734.66"
click at [299, 424] on icon "button" at bounding box center [296, 421] width 9 height 9
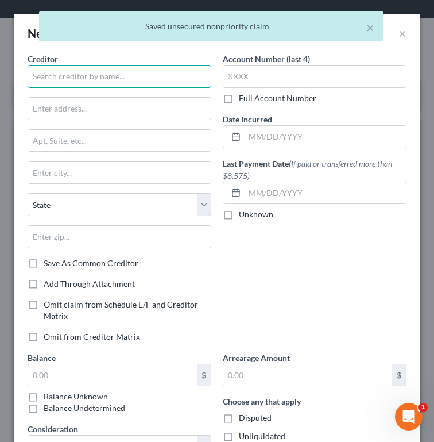
click at [69, 79] on input "text" at bounding box center [120, 76] width 184 height 23
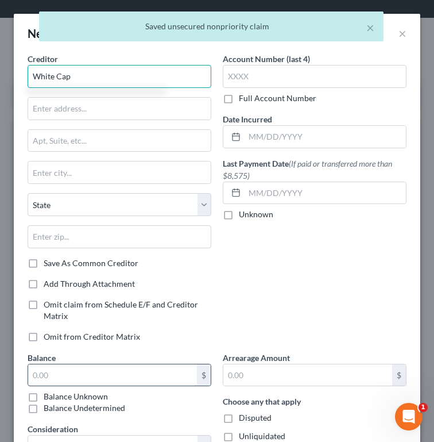
type input "White Cap"
click at [121, 375] on input "text" at bounding box center [112, 375] width 169 height 22
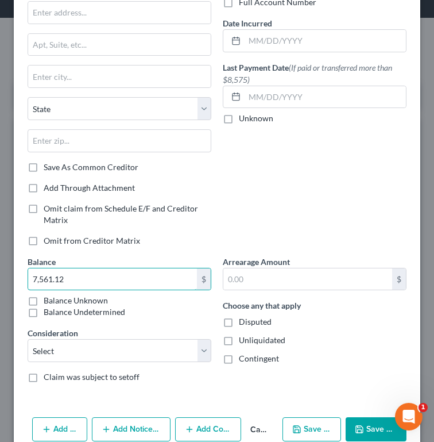
scroll to position [118, 0]
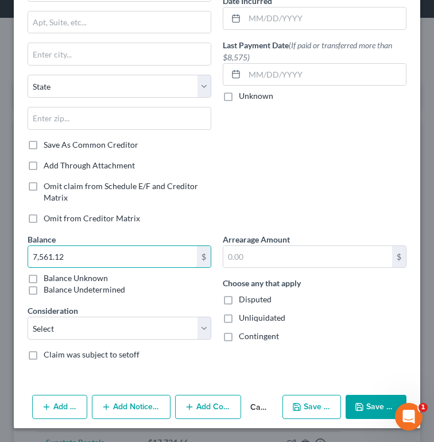
type input "7,561.12"
click at [300, 399] on button "Save & New" at bounding box center [312, 406] width 59 height 24
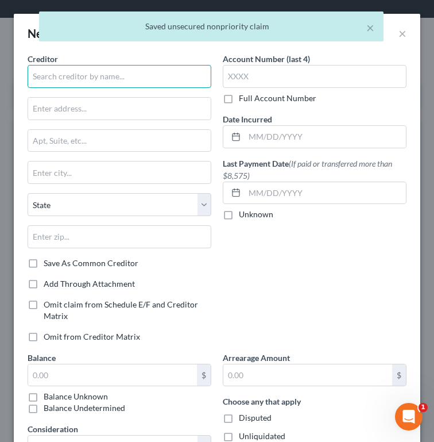
click at [91, 80] on input "text" at bounding box center [120, 76] width 184 height 23
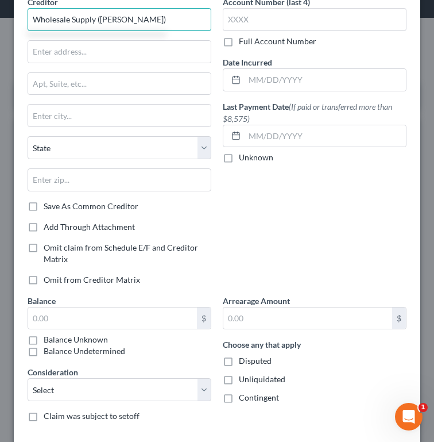
scroll to position [75, 0]
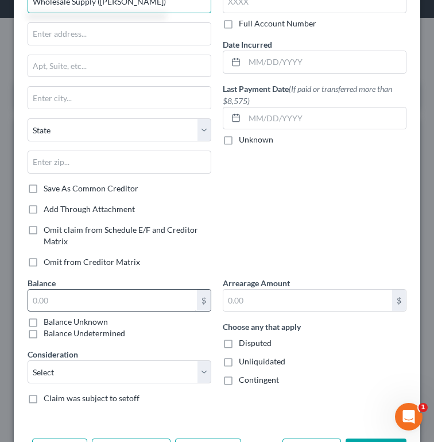
type input "Wholesale Supply ([PERSON_NAME])"
click at [102, 300] on input "text" at bounding box center [112, 300] width 169 height 22
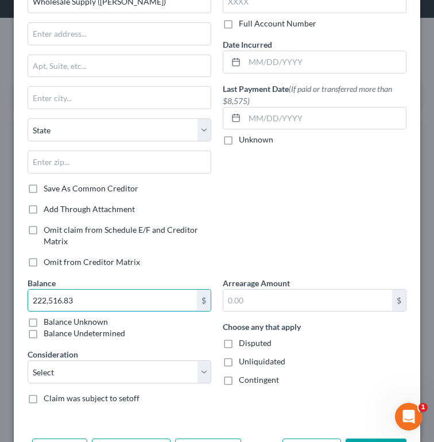
scroll to position [95, 0]
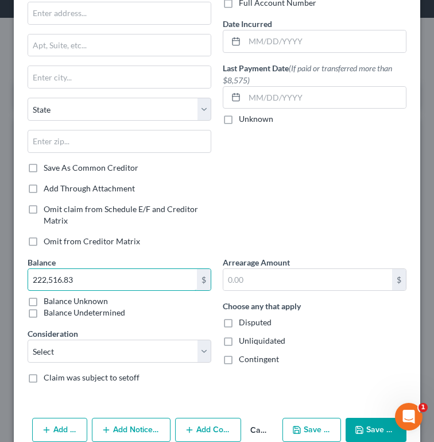
type input "222,516.83"
click at [310, 432] on button "Save & New" at bounding box center [312, 429] width 59 height 24
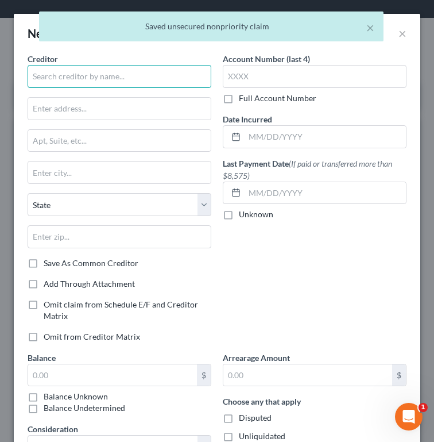
click at [109, 75] on input "text" at bounding box center [120, 76] width 184 height 23
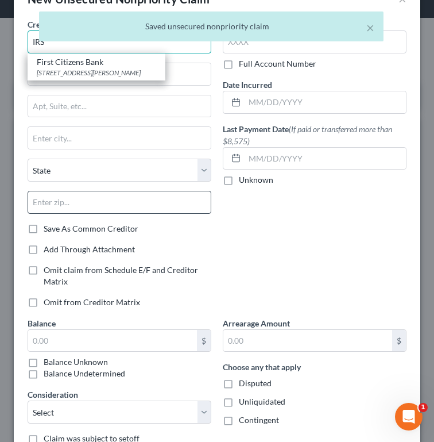
scroll to position [64, 0]
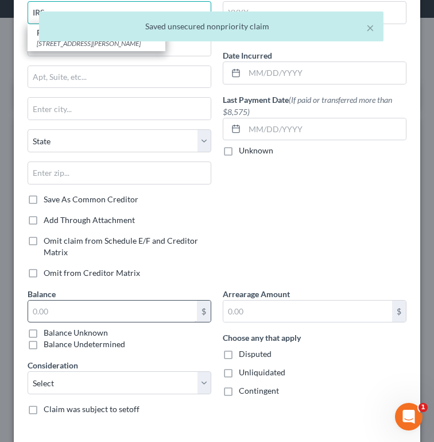
type input "IRS"
click at [129, 308] on input "text" at bounding box center [112, 311] width 169 height 22
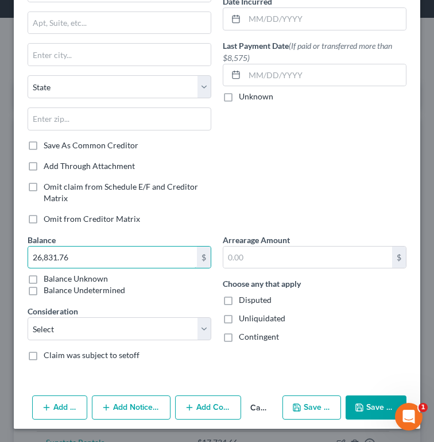
scroll to position [118, 0]
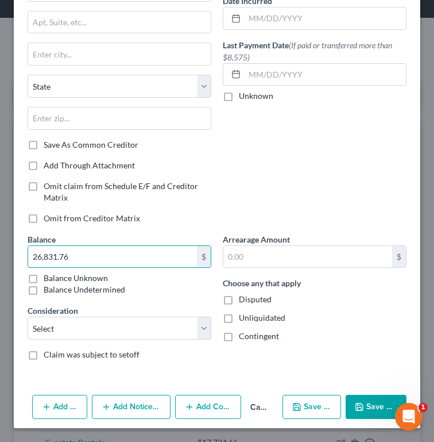
type input "26,831.76"
click at [304, 413] on button "Save & New" at bounding box center [312, 406] width 59 height 24
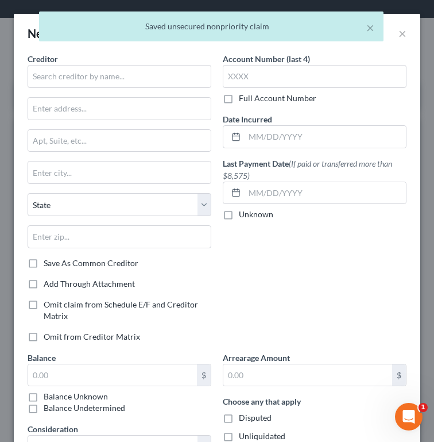
click at [122, 88] on div "Creditor * State [US_STATE] AK AR AZ CA CO [GEOGRAPHIC_DATA] DE DC [GEOGRAPHIC_…" at bounding box center [120, 155] width 184 height 204
click at [119, 78] on input "text" at bounding box center [120, 76] width 184 height 23
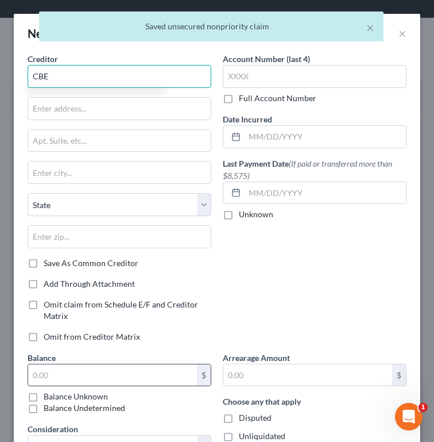
type input "CBE"
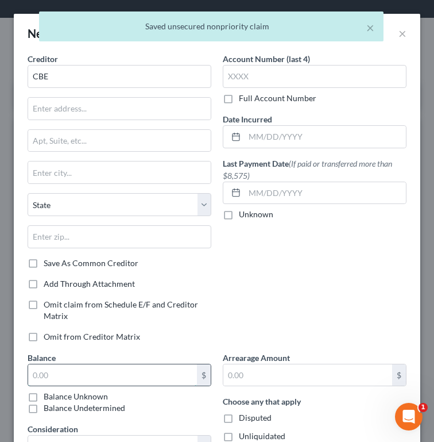
click at [125, 373] on input "text" at bounding box center [112, 375] width 169 height 22
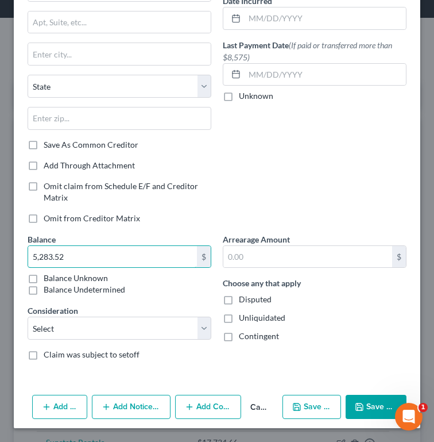
type input "5,283.52"
click at [361, 407] on polyline "button" at bounding box center [360, 408] width 4 height 3
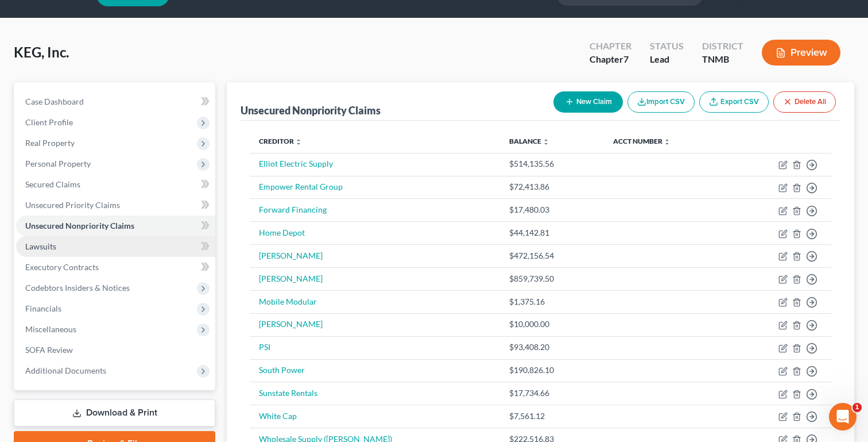
click at [143, 240] on link "Lawsuits" at bounding box center [115, 246] width 199 height 21
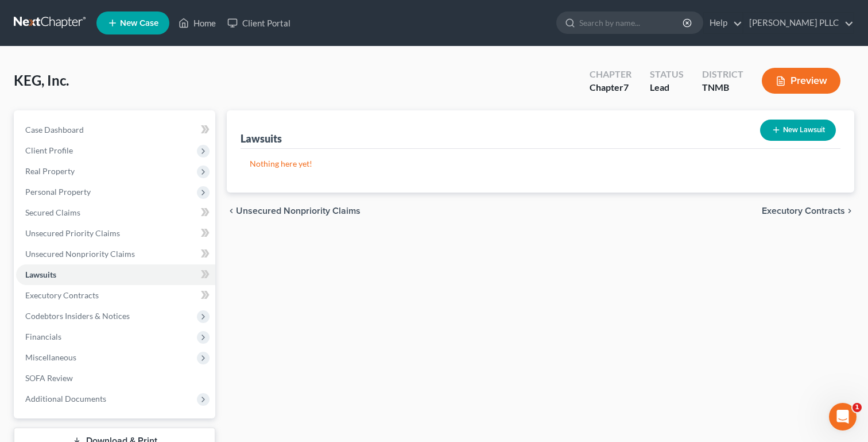
click at [777, 134] on button "New Lawsuit" at bounding box center [798, 129] width 76 height 21
select select "0"
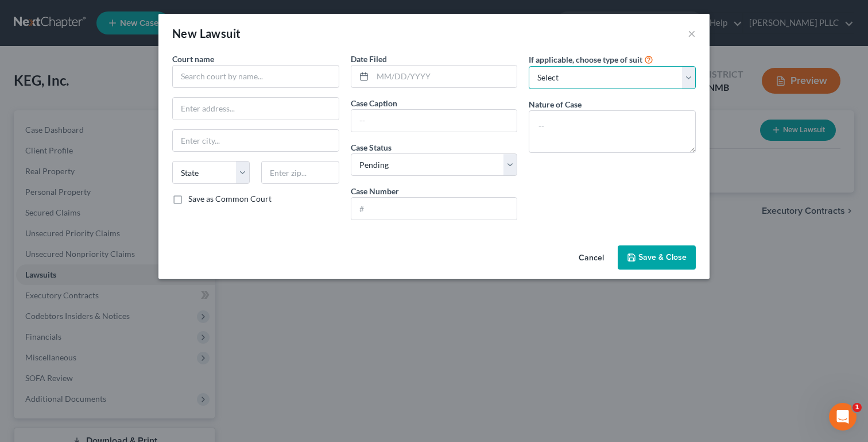
click at [552, 80] on select "Select Repossession Foreclosure Returns Other" at bounding box center [612, 77] width 167 height 23
click at [595, 257] on button "Cancel" at bounding box center [592, 257] width 44 height 23
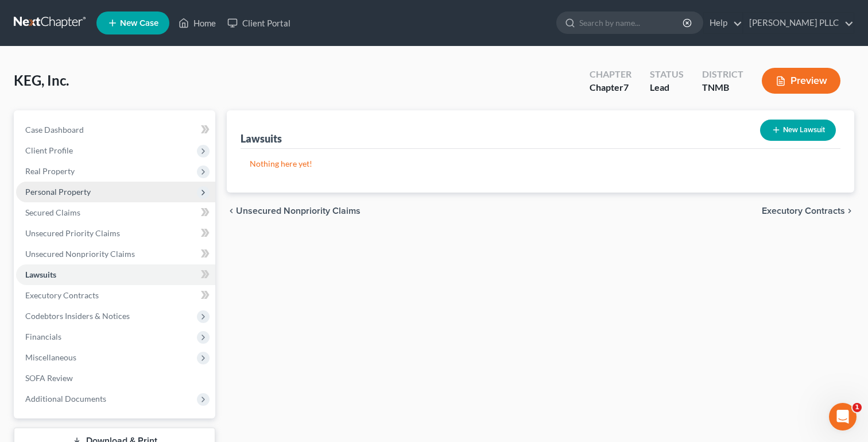
click at [172, 194] on span "Personal Property" at bounding box center [115, 191] width 199 height 21
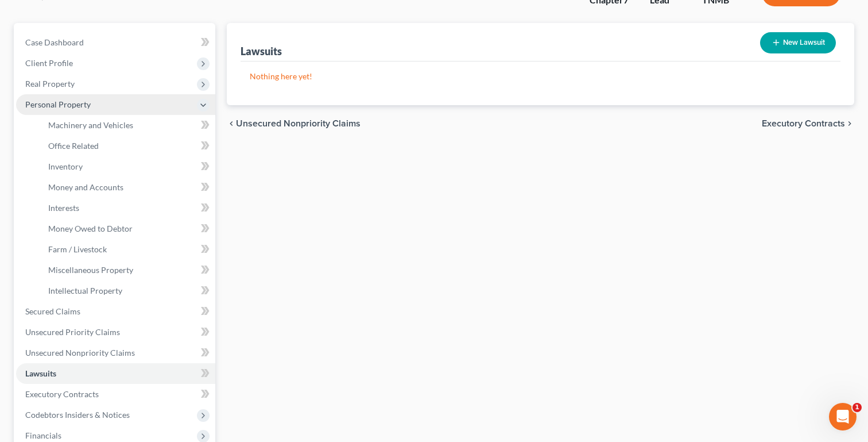
scroll to position [88, 0]
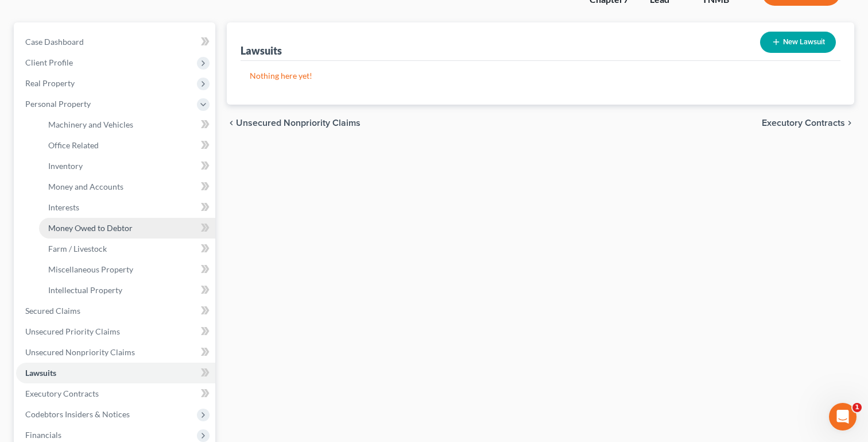
click at [173, 222] on link "Money Owed to Debtor" at bounding box center [127, 228] width 176 height 21
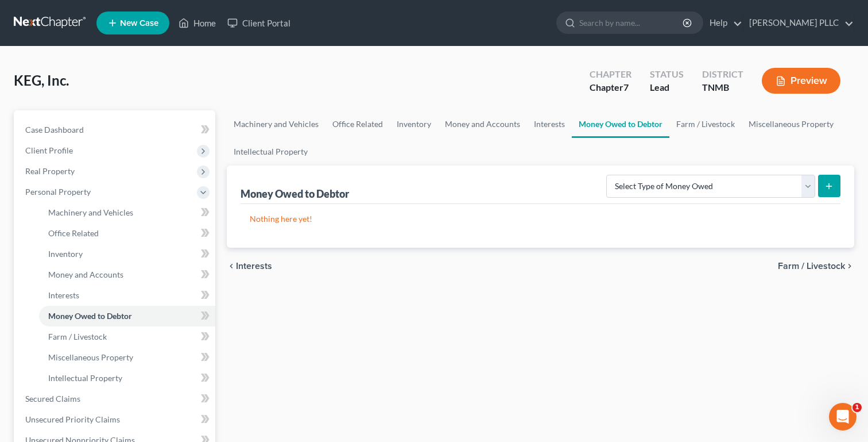
click at [806, 184] on icon "submit" at bounding box center [829, 185] width 9 height 9
click at [771, 191] on select "Select Type of Money Owed Accounts Receivable (A/B: 11) Causes of Action Agains…" at bounding box center [710, 186] width 209 height 23
select select "causes_of_action_against_third_parties"
click at [609, 175] on select "Select Type of Money Owed Accounts Receivable (A/B: 11) Causes of Action Agains…" at bounding box center [710, 186] width 209 height 23
click at [806, 189] on button "submit" at bounding box center [829, 186] width 22 height 22
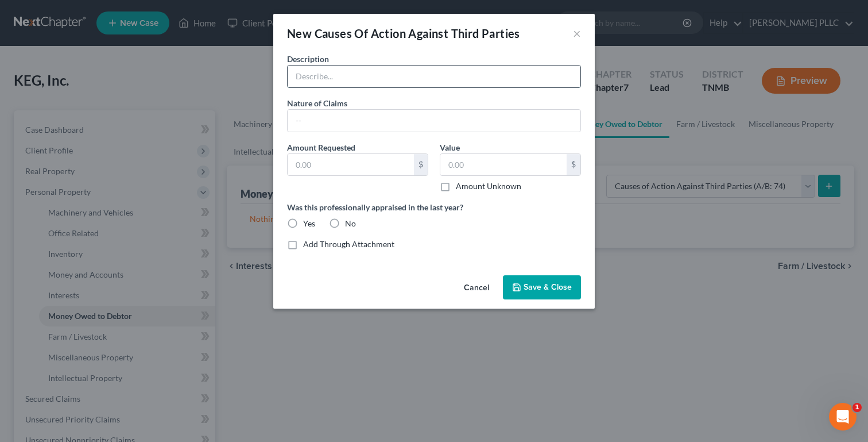
click at [403, 76] on input "text" at bounding box center [434, 76] width 293 height 22
type input "Money"
type input "Breach of [DEMOGRAPHIC_DATA] for Work Performed"
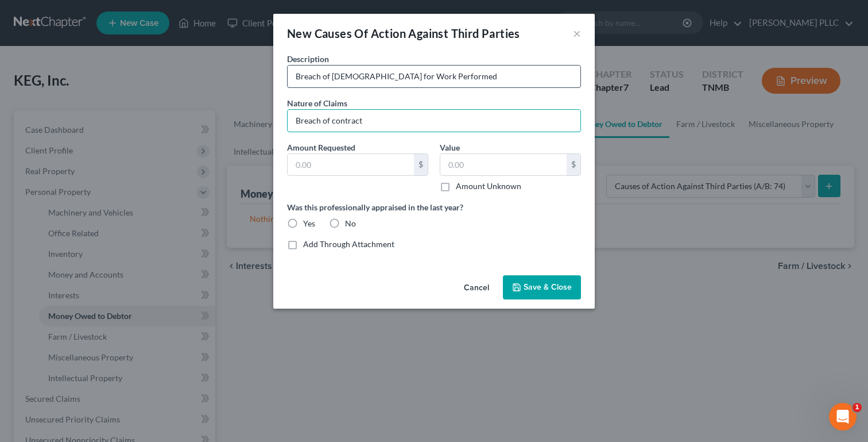
type input "Breach of contract"
click at [363, 78] on input "Breach of [DEMOGRAPHIC_DATA] for Work Performed" at bounding box center [434, 76] width 293 height 22
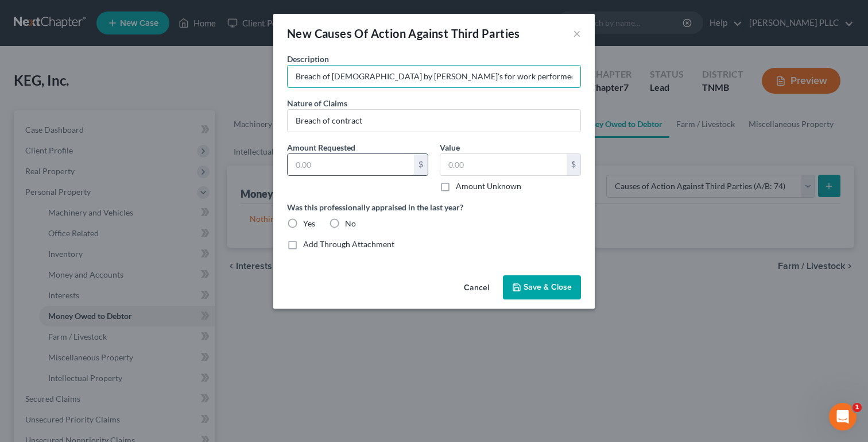
type input "Breach of [DEMOGRAPHIC_DATA] by [PERSON_NAME]'s for work performed"
click at [394, 162] on input "text" at bounding box center [351, 165] width 126 height 22
paste input "$705,291.69"
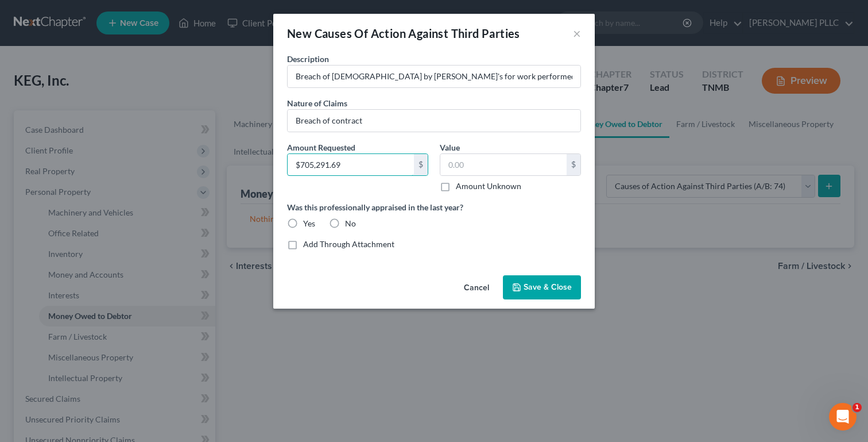
type input "$705,291.69"
click at [413, 201] on label "Was this professionally appraised in the last year?" at bounding box center [434, 207] width 294 height 12
click at [527, 289] on span "Save & Close" at bounding box center [548, 287] width 48 height 10
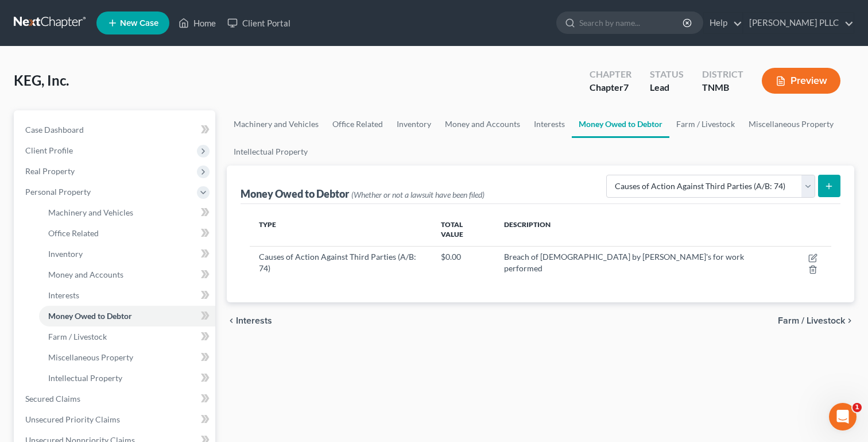
click at [806, 182] on icon "submit" at bounding box center [829, 185] width 9 height 9
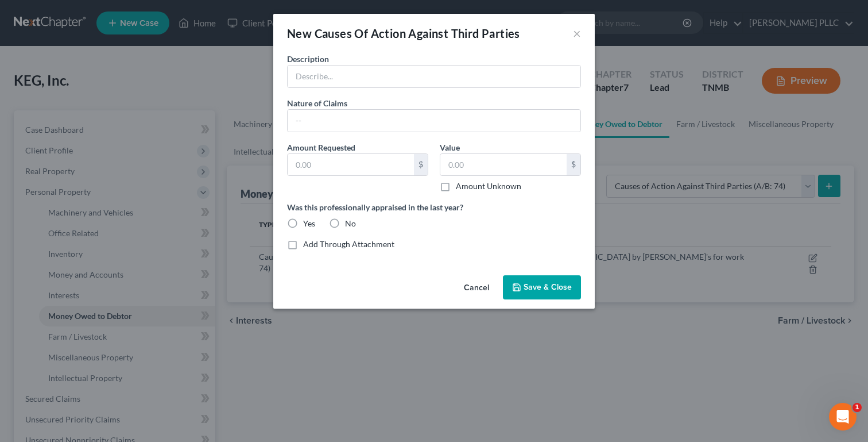
click at [470, 289] on button "Cancel" at bounding box center [477, 287] width 44 height 23
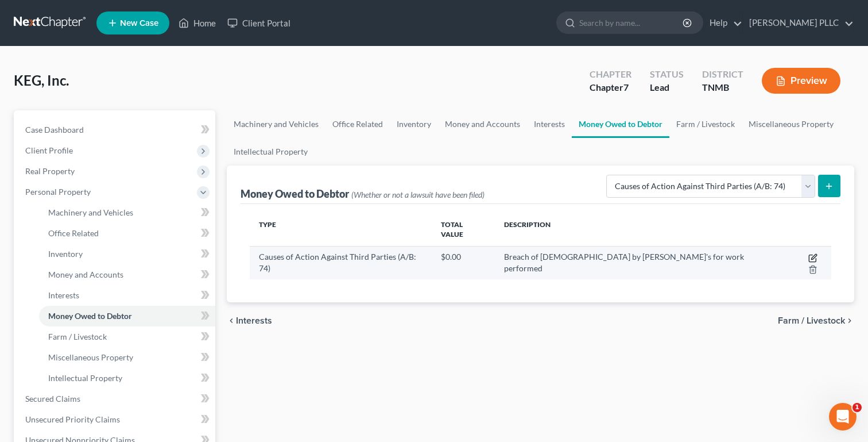
click at [806, 254] on icon "button" at bounding box center [813, 256] width 5 height 5
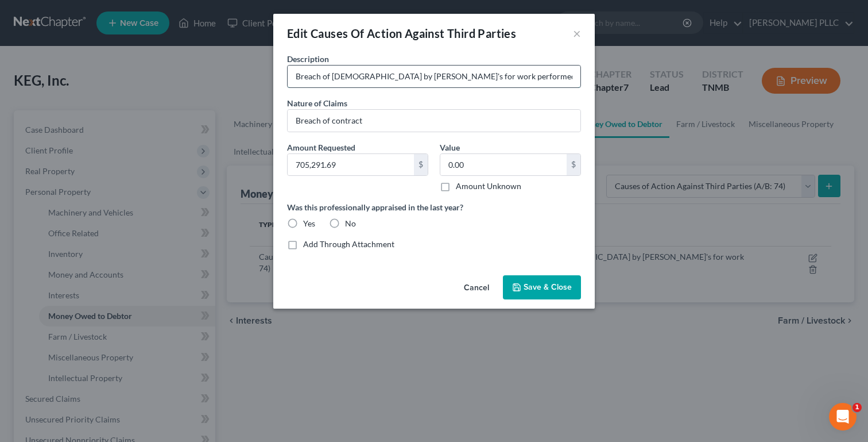
click at [467, 78] on input "Breach of [DEMOGRAPHIC_DATA] by [PERSON_NAME]'s for work performed" at bounding box center [434, 76] width 293 height 22
click at [520, 78] on input "Breach of [DEMOGRAPHIC_DATA] by [PERSON_NAME]'s for work performed at [GEOGRAPH…" at bounding box center [434, 76] width 293 height 22
type input "Breach of [DEMOGRAPHIC_DATA] by [PERSON_NAME]'s for work performed at [GEOGRAPH…"
click at [556, 99] on div "Nature of Claims * Breach of contract" at bounding box center [433, 114] width 305 height 35
click at [552, 72] on input "Breach of [DEMOGRAPHIC_DATA] by [PERSON_NAME]'s for work performed at [GEOGRAPH…" at bounding box center [434, 76] width 293 height 22
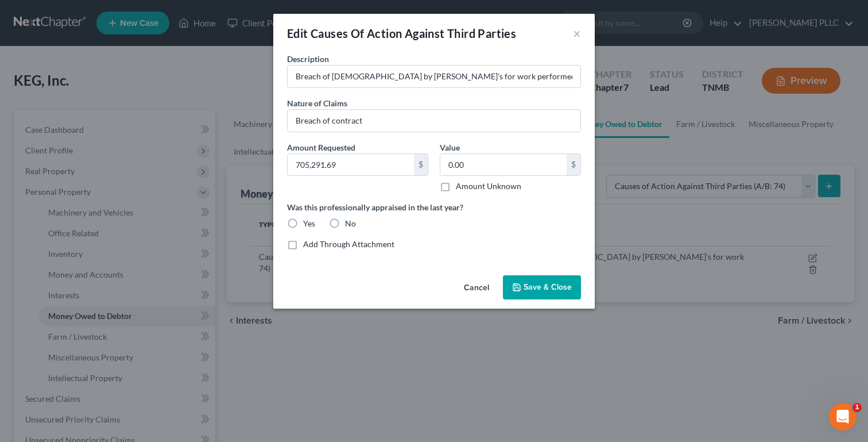
click at [528, 288] on span "Save & Close" at bounding box center [548, 287] width 48 height 10
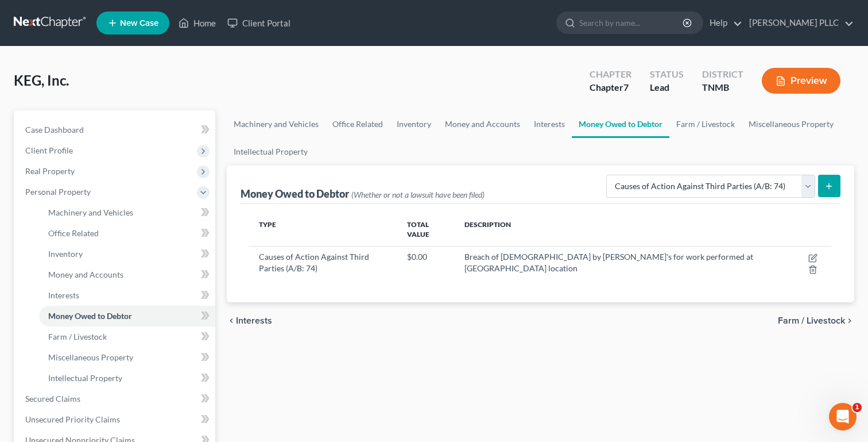
click at [806, 192] on button "submit" at bounding box center [829, 186] width 22 height 22
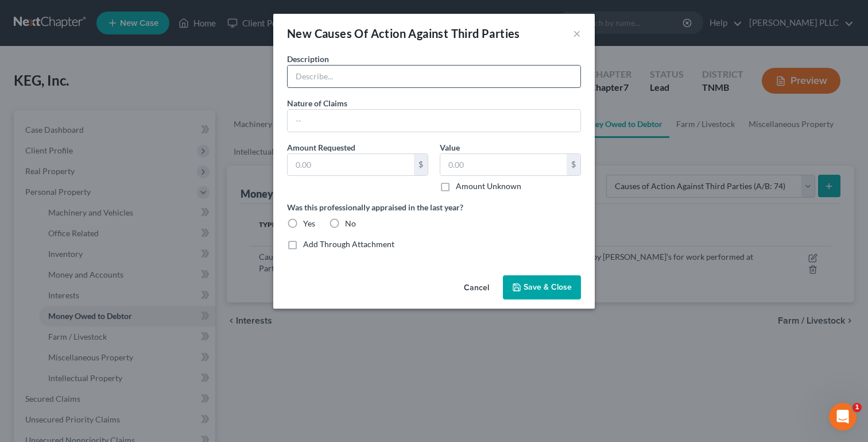
click at [373, 83] on input "text" at bounding box center [434, 76] width 293 height 22
paste input "Breach of [DEMOGRAPHIC_DATA] by [PERSON_NAME]'s for work performed at [GEOGRAPH…"
type input "Breach of [DEMOGRAPHIC_DATA] by [PERSON_NAME]'s for work performed at [GEOGRAPH…"
click at [486, 289] on button "Cancel" at bounding box center [477, 287] width 44 height 23
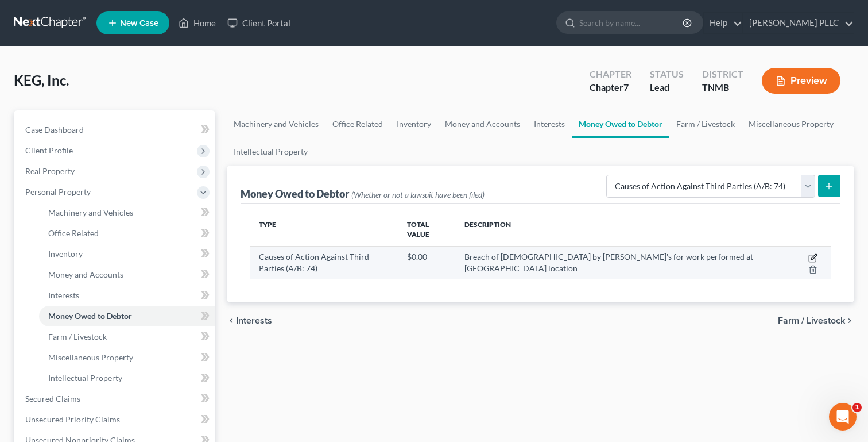
click at [806, 259] on icon "button" at bounding box center [813, 257] width 9 height 9
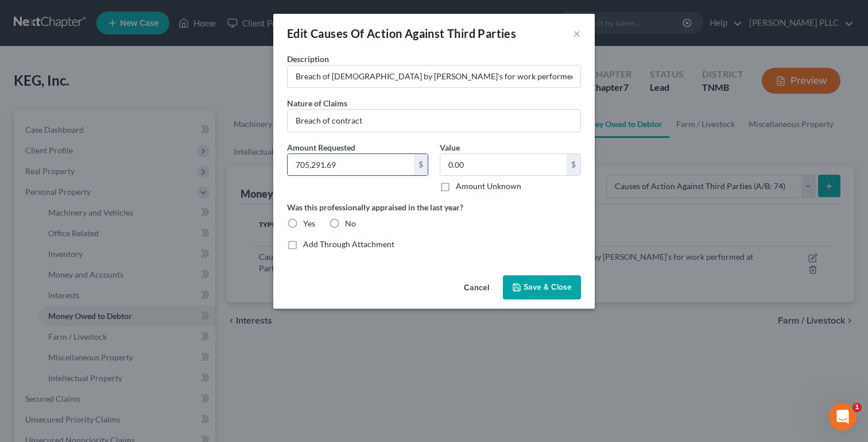
click at [376, 167] on input "705,291.69" at bounding box center [351, 165] width 126 height 22
click at [496, 158] on input "0.00" at bounding box center [503, 165] width 126 height 22
paste input "705,291.69"
type input "705,291.69"
click at [527, 289] on span "Save & Close" at bounding box center [548, 287] width 48 height 10
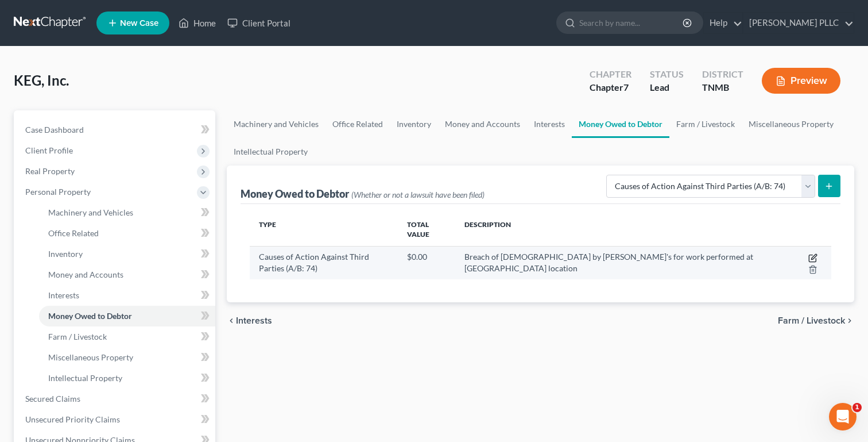
click at [806, 256] on icon "button" at bounding box center [813, 256] width 5 height 5
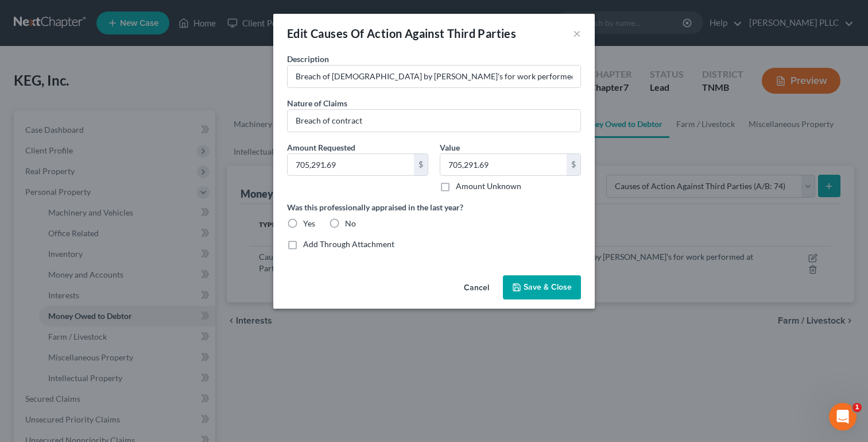
click at [479, 286] on button "Cancel" at bounding box center [477, 287] width 44 height 23
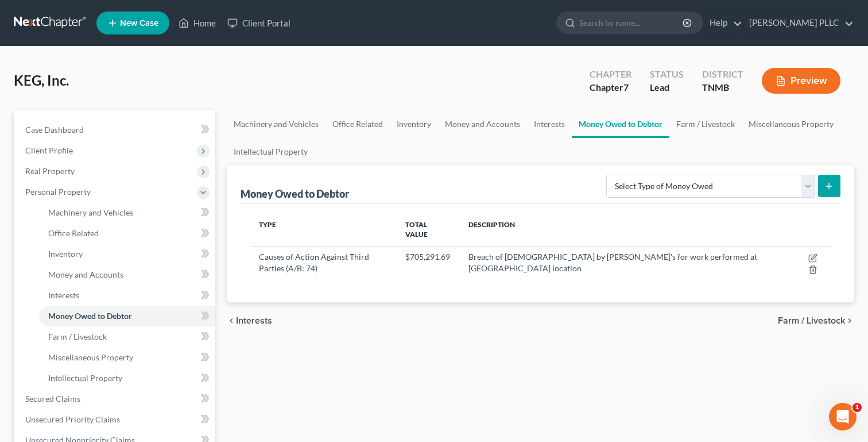
click at [830, 189] on icon "submit" at bounding box center [829, 185] width 9 height 9
click at [690, 189] on select "Select Type of Money Owed Accounts Receivable (A/B: 11) Causes of Action Agains…" at bounding box center [710, 186] width 209 height 23
select select "causes_of_action_against_third_parties"
click at [609, 175] on select "Select Type of Money Owed Accounts Receivable (A/B: 11) Causes of Action Agains…" at bounding box center [710, 186] width 209 height 23
click at [833, 185] on icon "submit" at bounding box center [829, 185] width 9 height 9
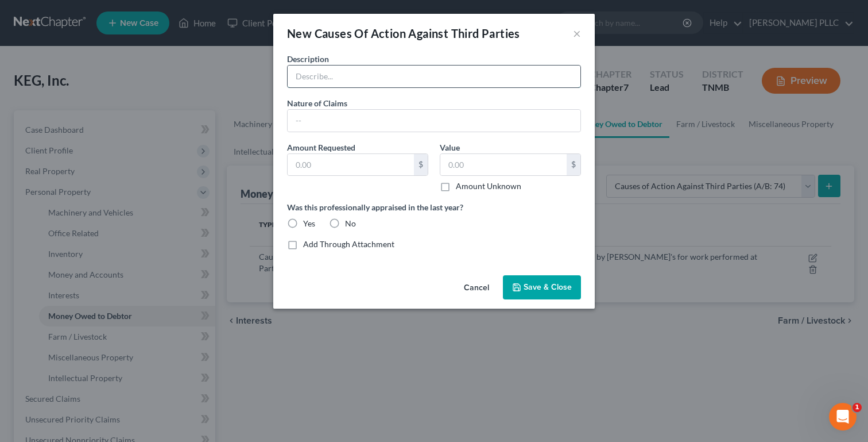
click at [411, 75] on input "text" at bounding box center [434, 76] width 293 height 22
paste input "705,291.69"
type input "705,291.69"
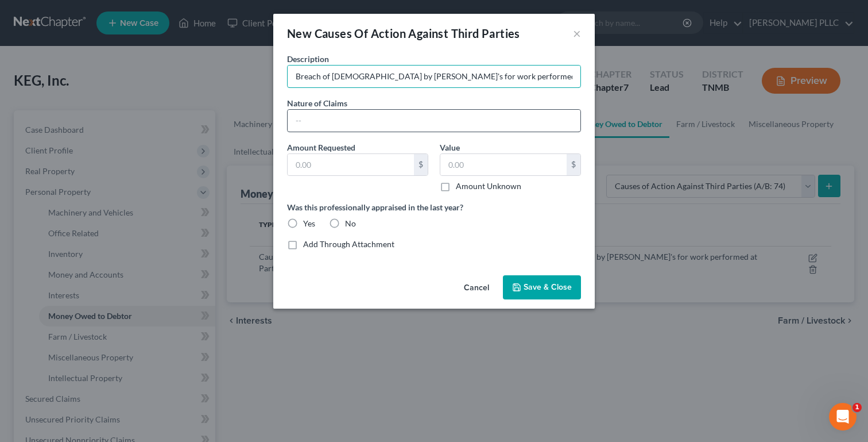
type input "Breach of contract by BJ's for work performed at BJ's Madison location"
click at [423, 118] on input "text" at bounding box center [434, 121] width 293 height 22
type input "Breach of contract"
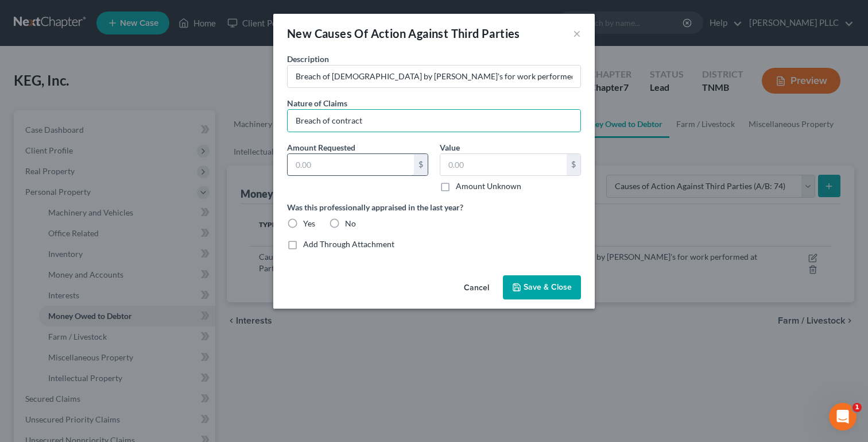
click at [372, 175] on input "text" at bounding box center [351, 165] width 126 height 22
paste input "705,291.69"
type input "705,291.69"
paste input "705,291.69"
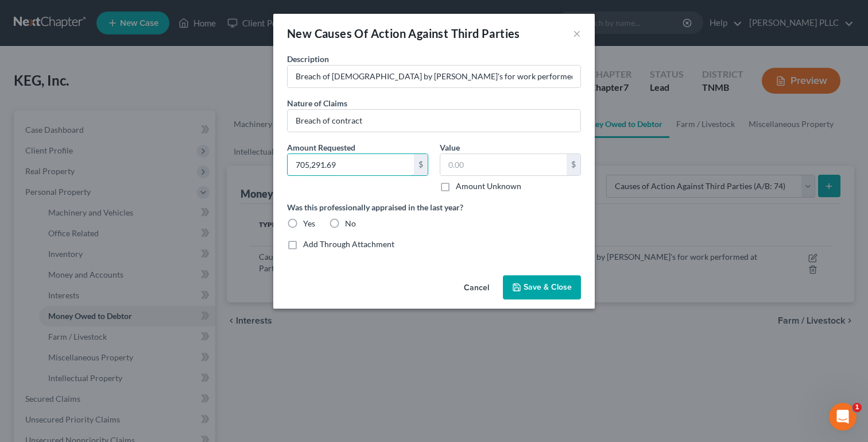
type input "705,291.69"
click at [506, 168] on input "text" at bounding box center [503, 165] width 126 height 22
paste input "705,291.69"
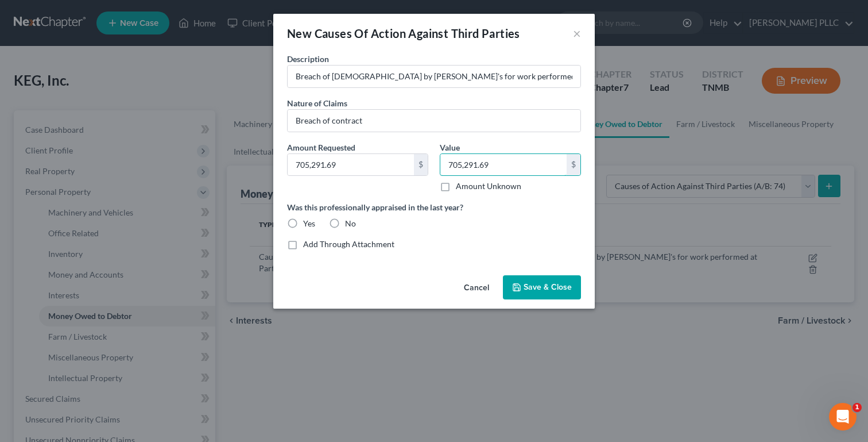
type input "705,291.69"
click at [533, 281] on button "Save & Close" at bounding box center [542, 287] width 78 height 24
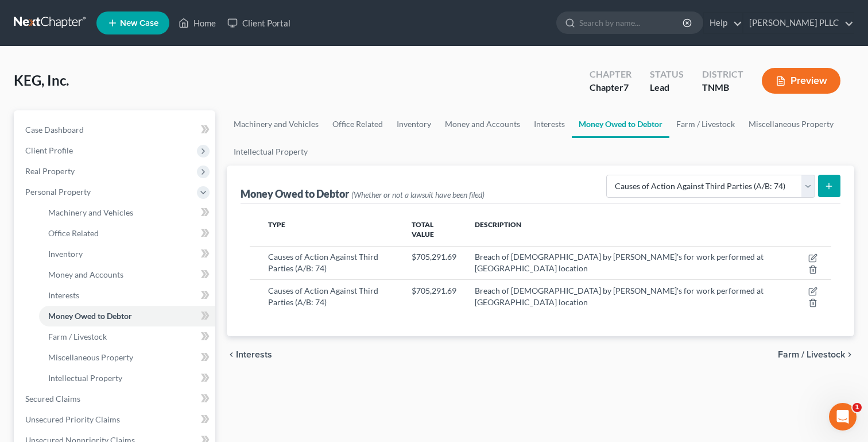
click at [829, 188] on line "submit" at bounding box center [829, 185] width 0 height 5
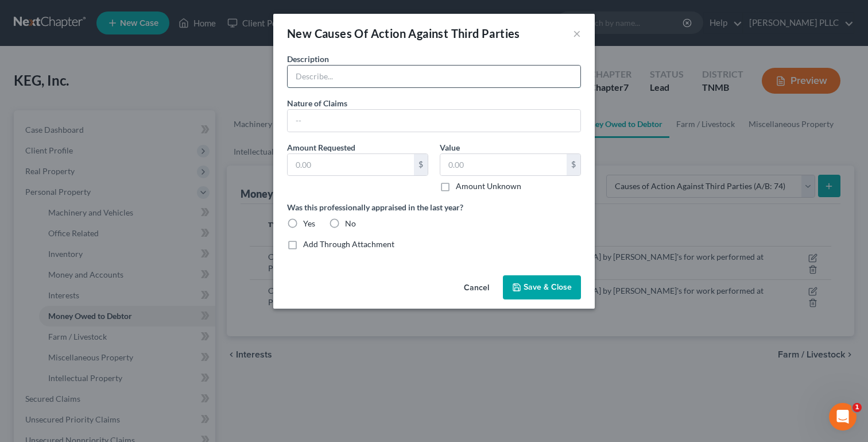
click at [359, 78] on input "text" at bounding box center [434, 76] width 293 height 22
click at [504, 80] on input "Breach of [DEMOGRAPHIC_DATA] by [PERSON_NAME]'s for work performed at [GEOGRAPH…" at bounding box center [434, 76] width 293 height 22
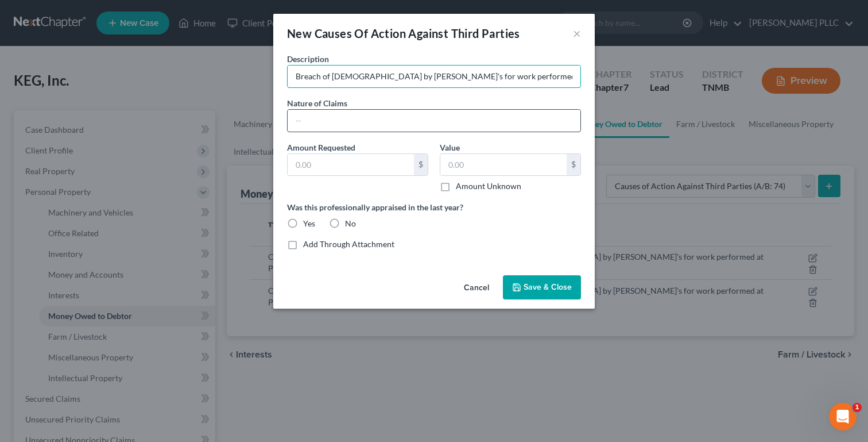
type input "Breach of Contract by BJ's for work performed at BJ's Mt. Juliet location"
click at [444, 116] on input "text" at bounding box center [434, 121] width 293 height 22
type input "Breach of contract"
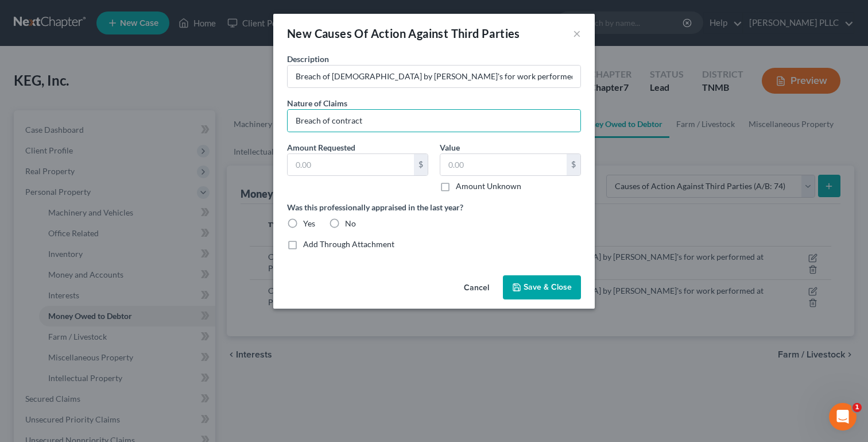
click at [363, 152] on div "Amount Requested * $" at bounding box center [357, 166] width 153 height 51
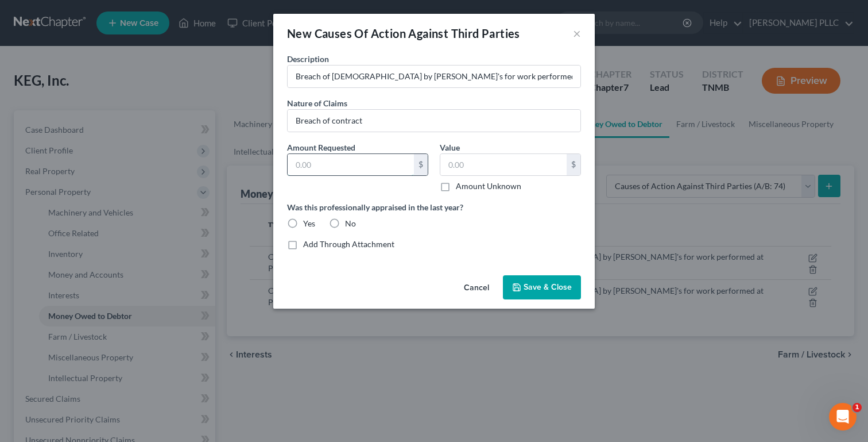
click at [363, 160] on input "text" at bounding box center [351, 165] width 126 height 22
paste input "628,927.73"
type input "628,927.73"
click at [473, 166] on input "text" at bounding box center [503, 165] width 126 height 22
paste input "628,927.73"
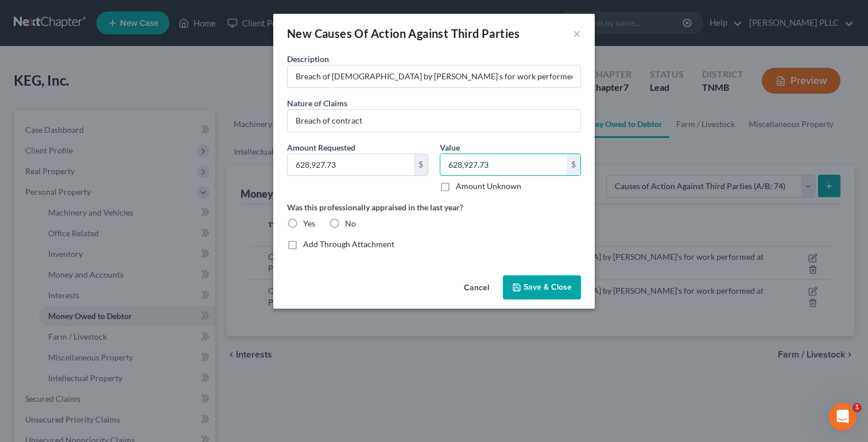
type input "628,927.73"
click at [554, 289] on span "Save & Close" at bounding box center [548, 287] width 48 height 10
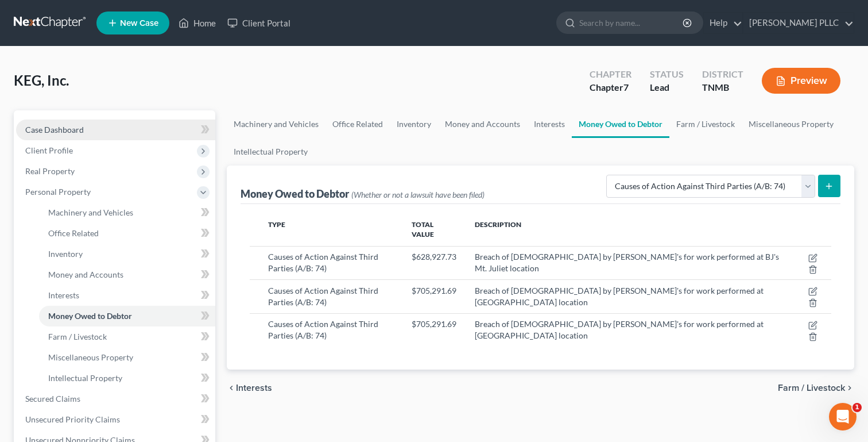
click at [175, 128] on link "Case Dashboard" at bounding box center [115, 129] width 199 height 21
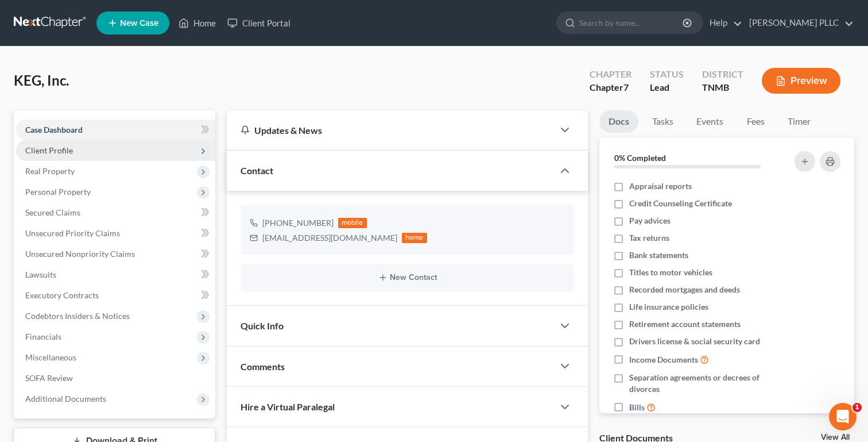
click at [174, 148] on span "Client Profile" at bounding box center [115, 150] width 199 height 21
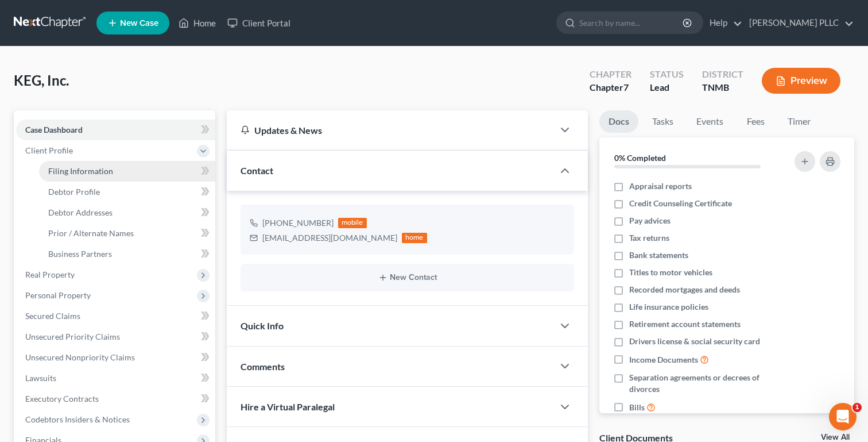
click at [150, 173] on link "Filing Information" at bounding box center [127, 171] width 176 height 21
select select "3"
select select "1"
select select "0"
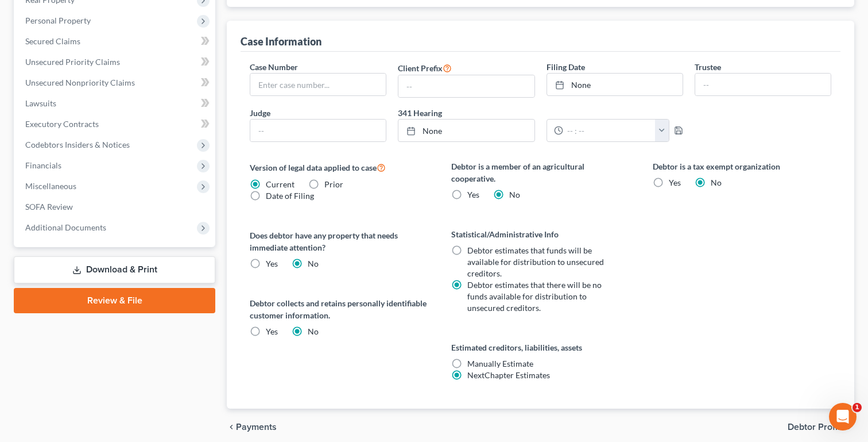
scroll to position [110, 0]
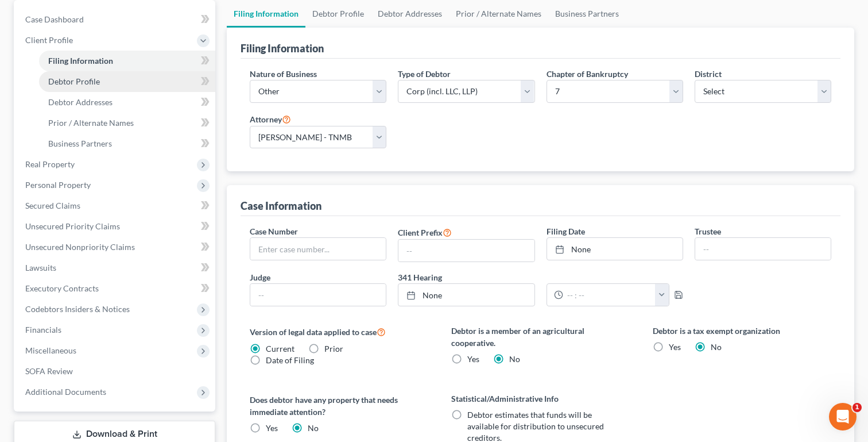
click at [149, 80] on link "Debtor Profile" at bounding box center [127, 81] width 176 height 21
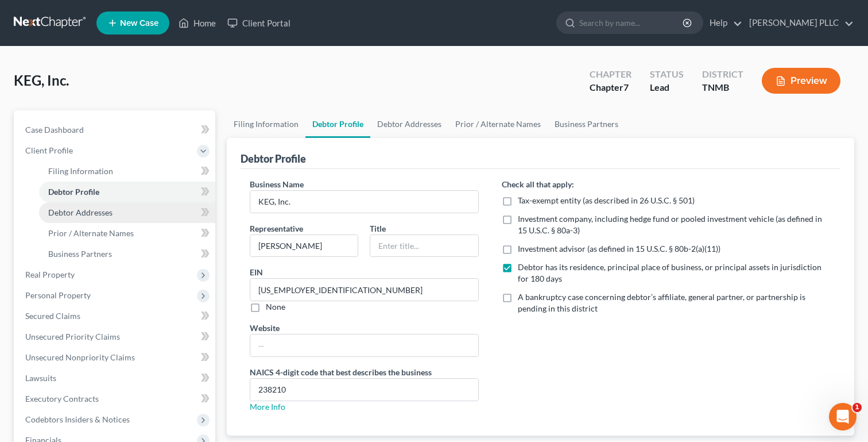
click at [150, 207] on link "Debtor Addresses" at bounding box center [127, 212] width 176 height 21
